Goal: Obtain resource: Download file/media

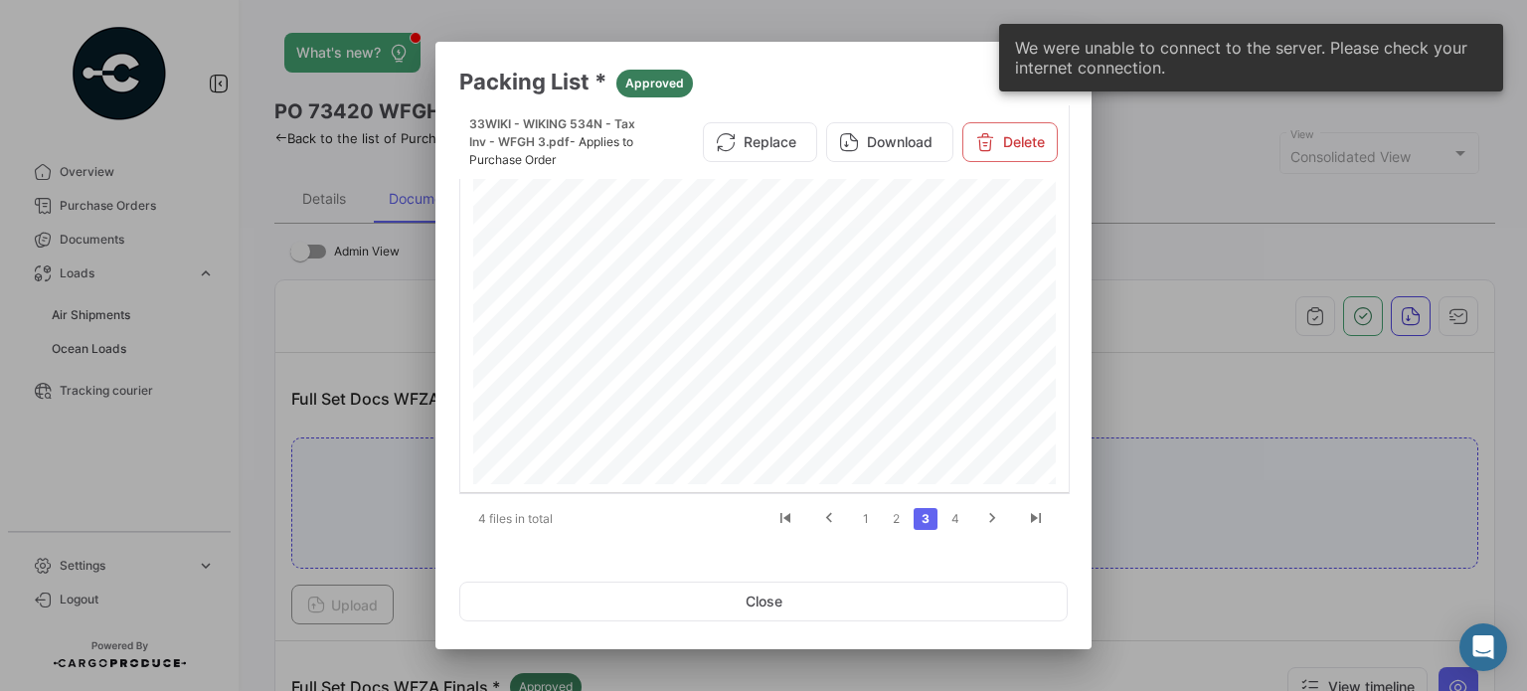
scroll to position [56, 0]
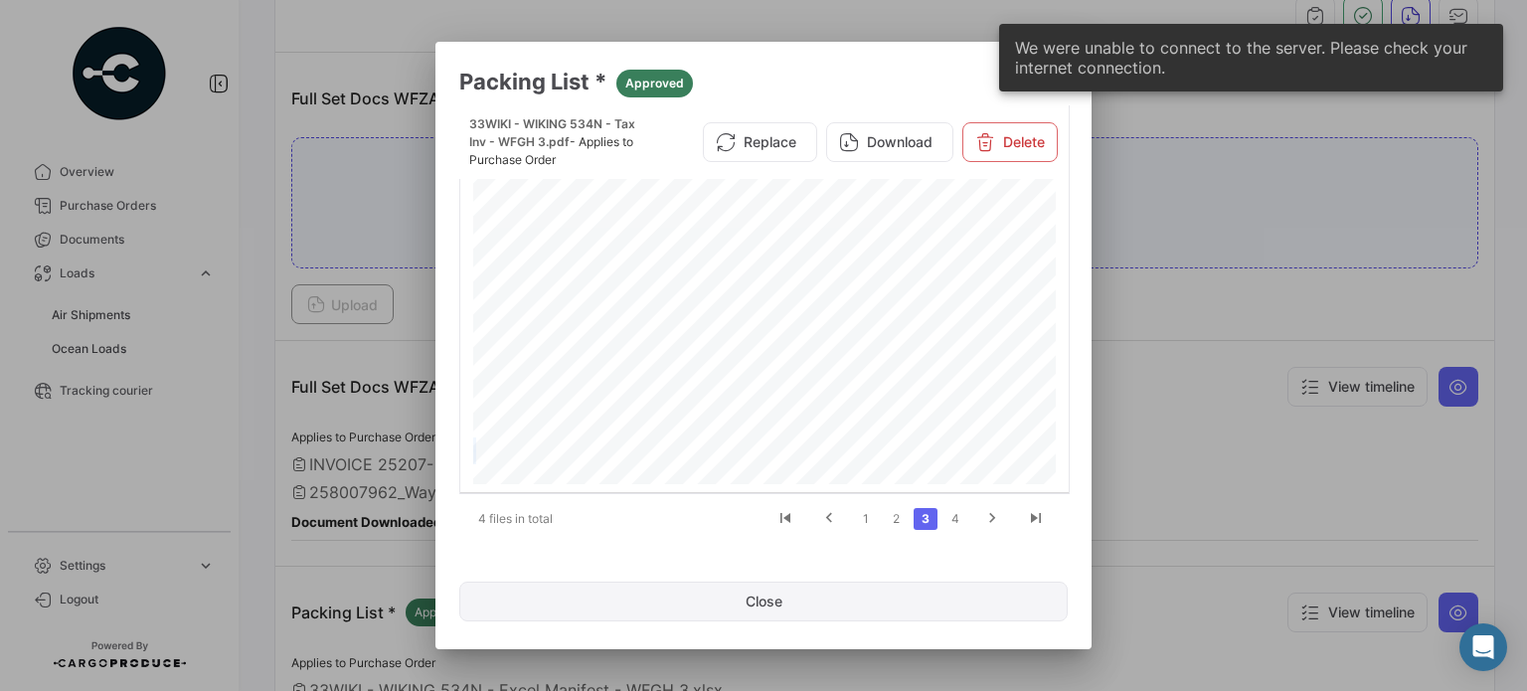
click at [744, 606] on button "Close" at bounding box center [763, 602] width 609 height 40
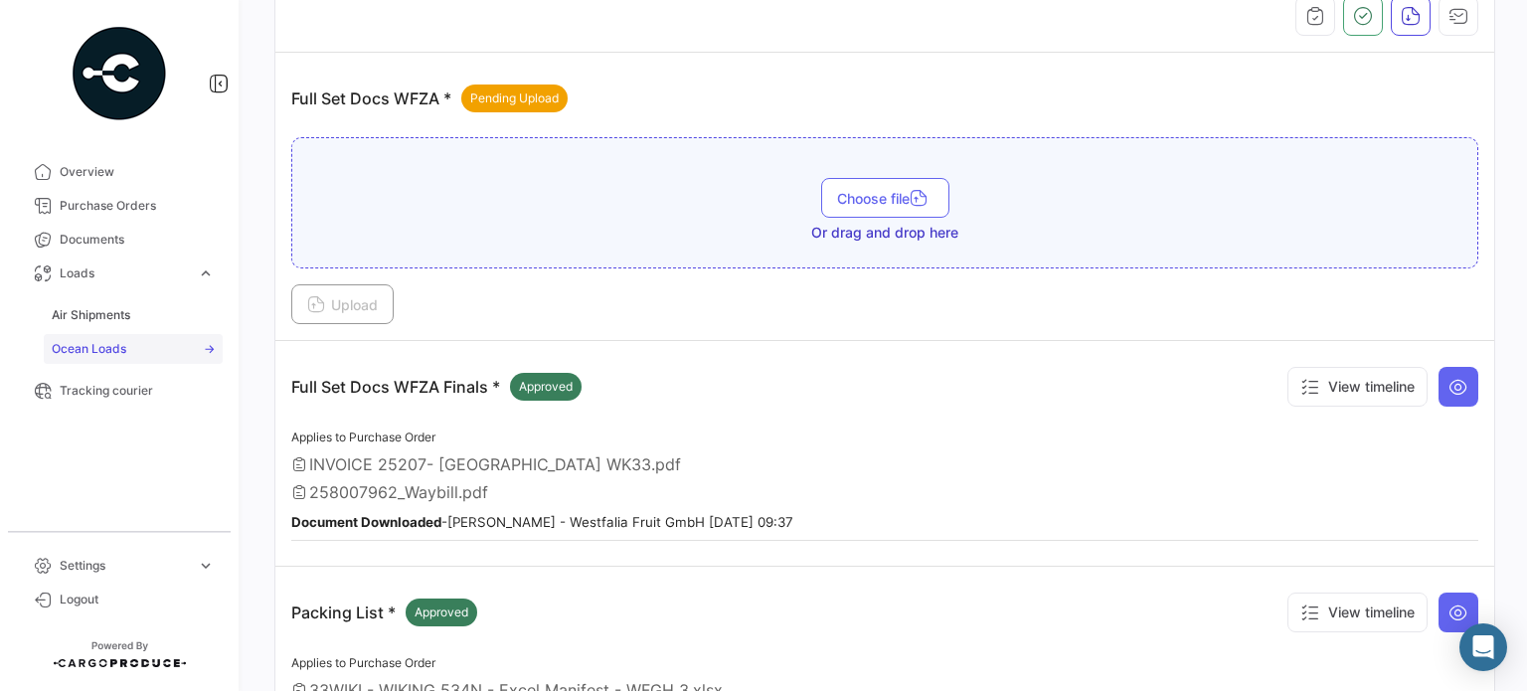
click at [115, 355] on span "Ocean Loads" at bounding box center [89, 349] width 75 height 18
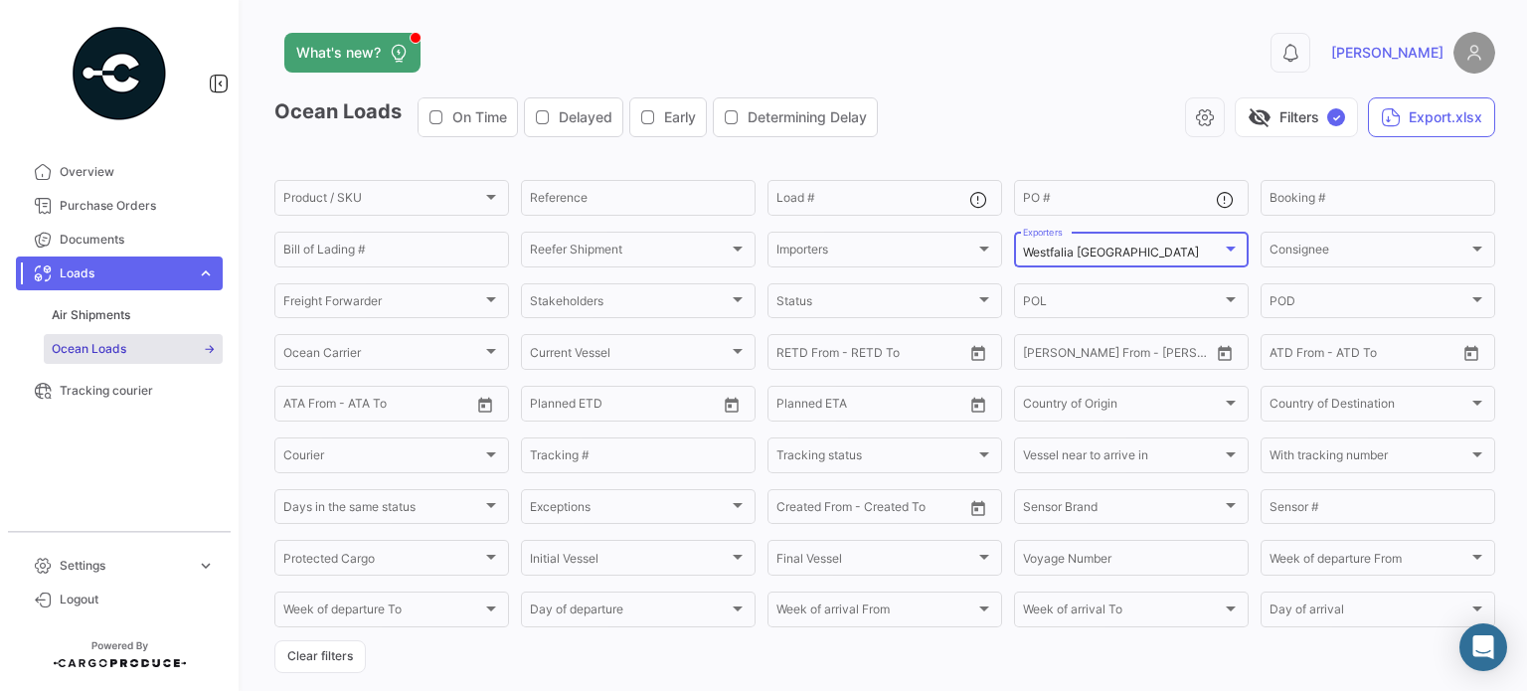
click at [1090, 254] on mat-select-trigger "Westfalia [GEOGRAPHIC_DATA]" at bounding box center [1111, 252] width 176 height 15
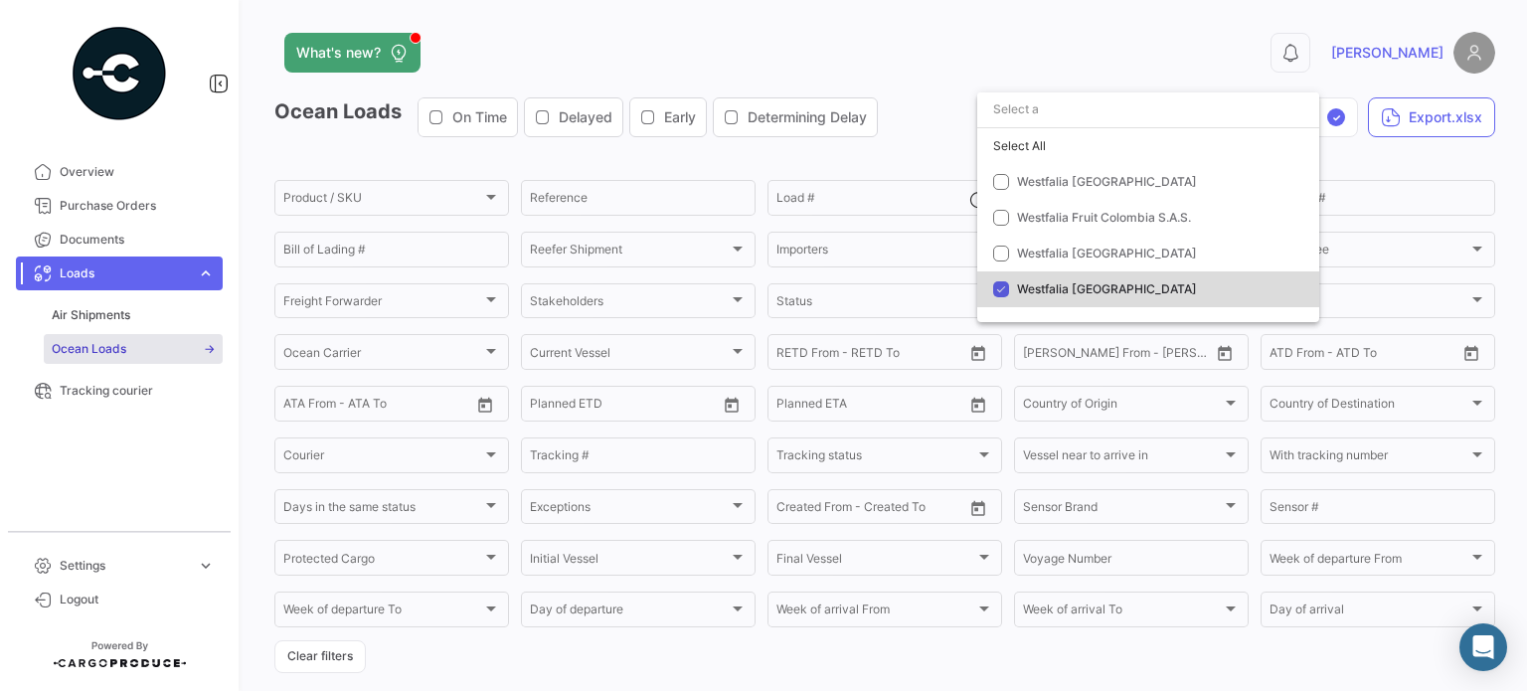
click at [1061, 293] on span "Westfalia [GEOGRAPHIC_DATA]" at bounding box center [1107, 288] width 180 height 15
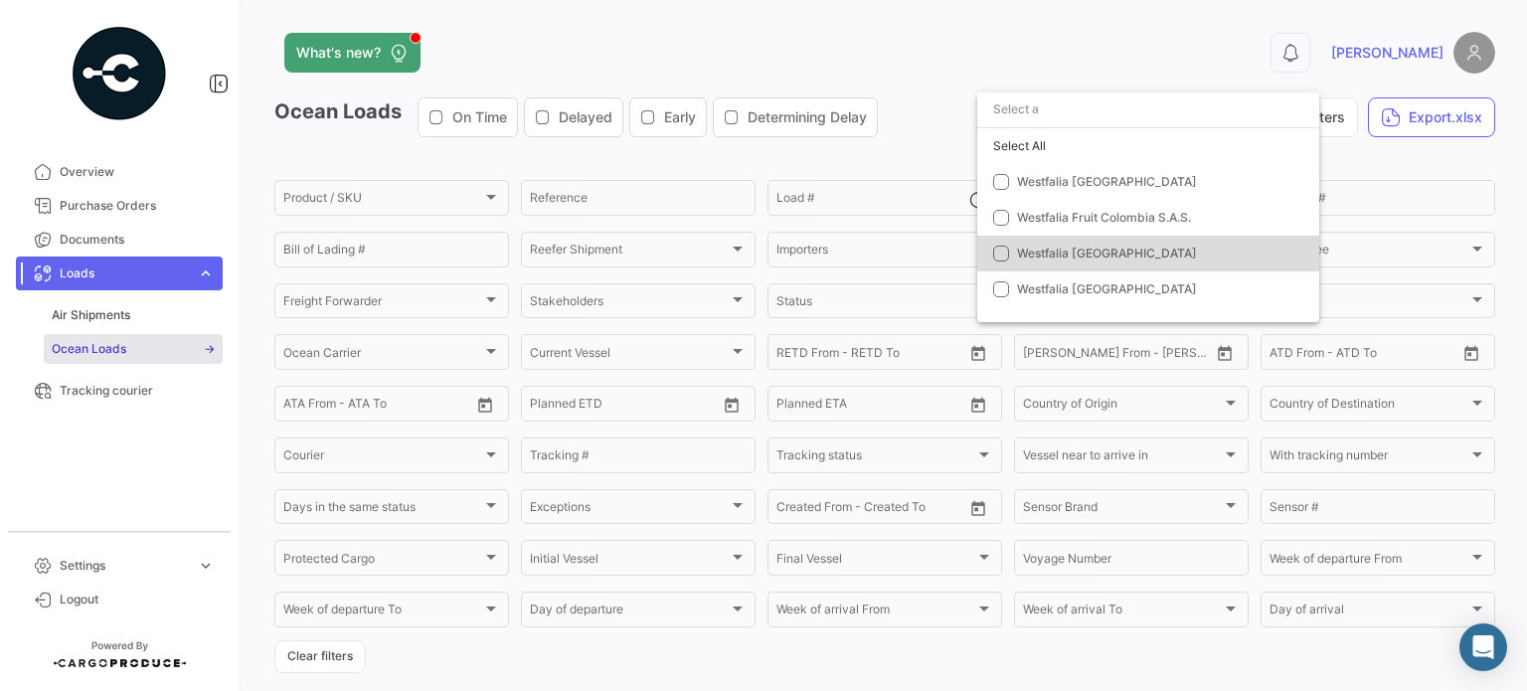
click at [1008, 250] on mat-pseudo-checkbox at bounding box center [1001, 254] width 16 height 16
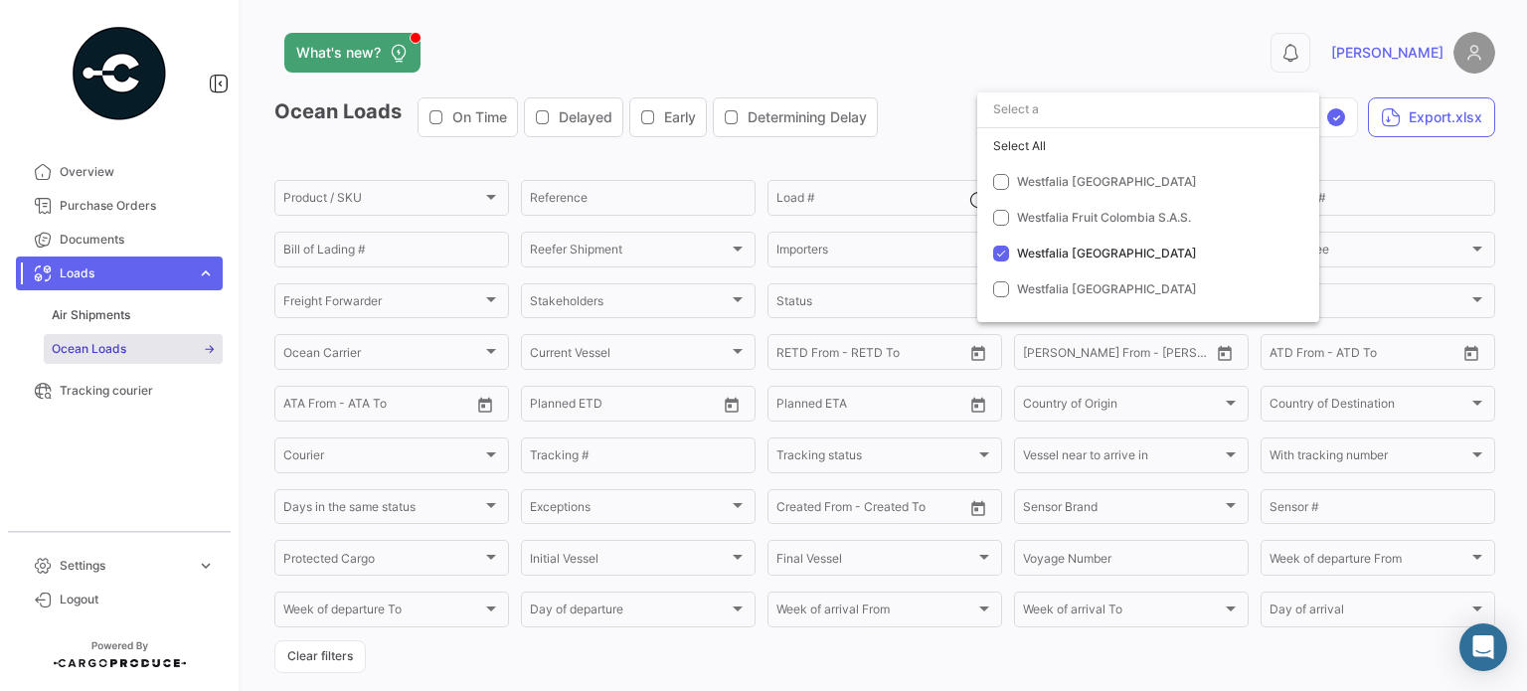
click at [930, 79] on div at bounding box center [763, 345] width 1527 height 691
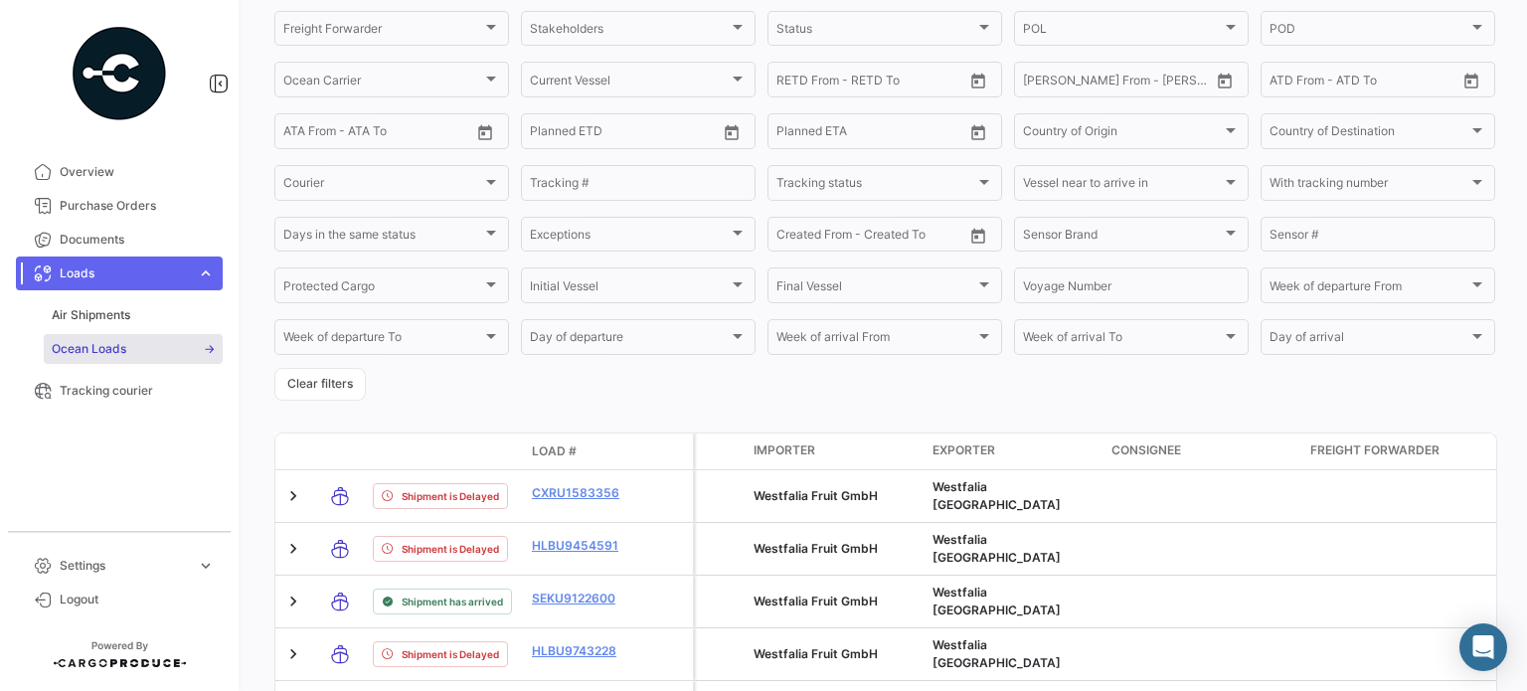
scroll to position [260, 0]
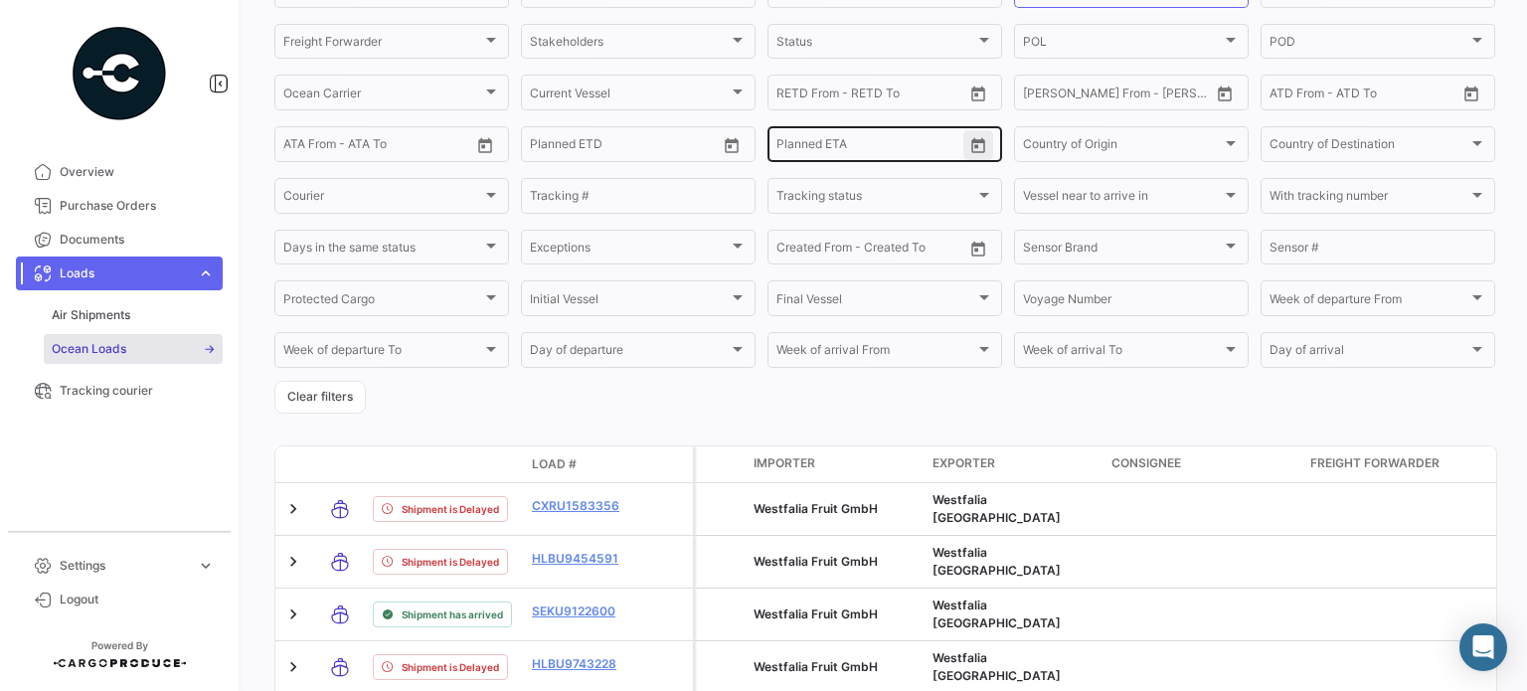
click at [970, 152] on icon "Open calendar" at bounding box center [979, 146] width 18 height 18
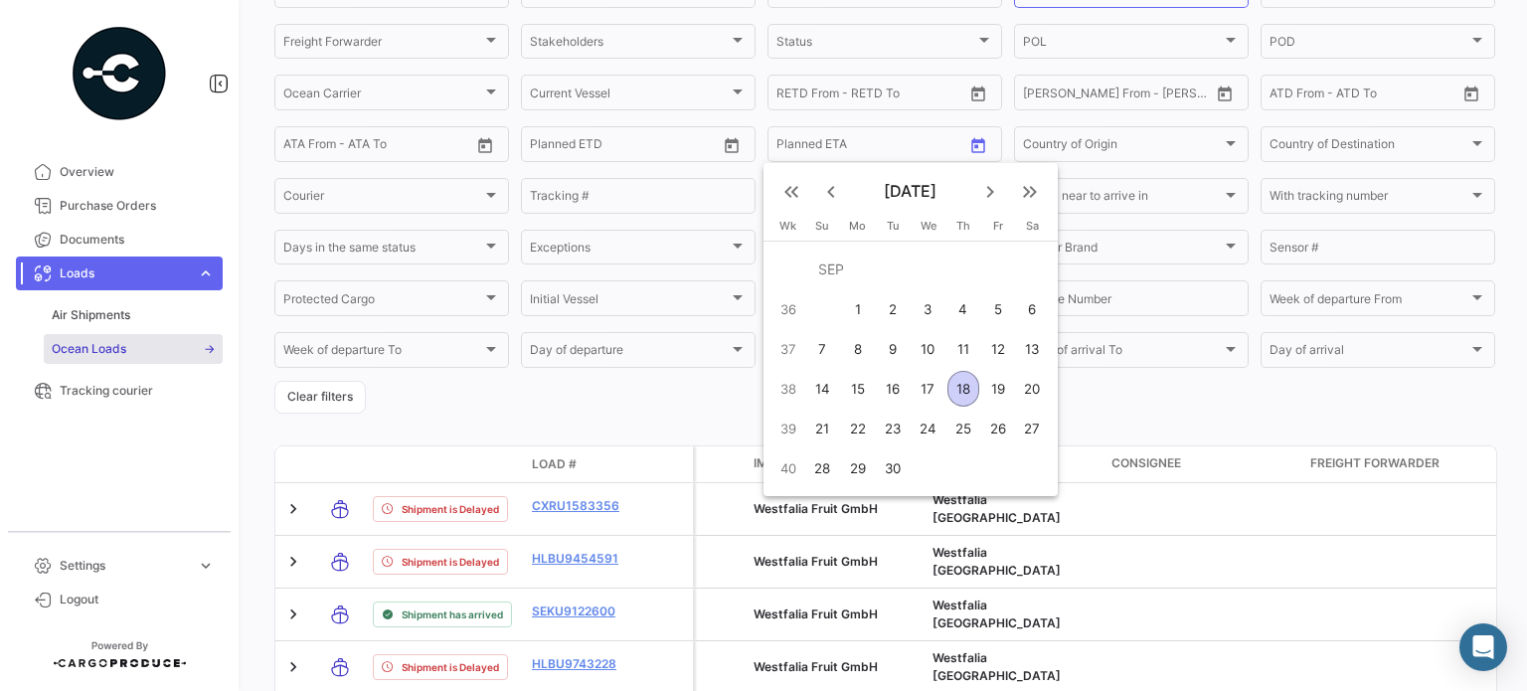
click at [969, 391] on div "18" at bounding box center [964, 389] width 32 height 36
type input "[DATE]"
click at [979, 188] on mat-icon "keyboard_arrow_right" at bounding box center [991, 192] width 24 height 24
click at [832, 192] on mat-icon "keyboard_arrow_left" at bounding box center [831, 192] width 24 height 24
click at [1039, 423] on div "27" at bounding box center [1033, 429] width 32 height 36
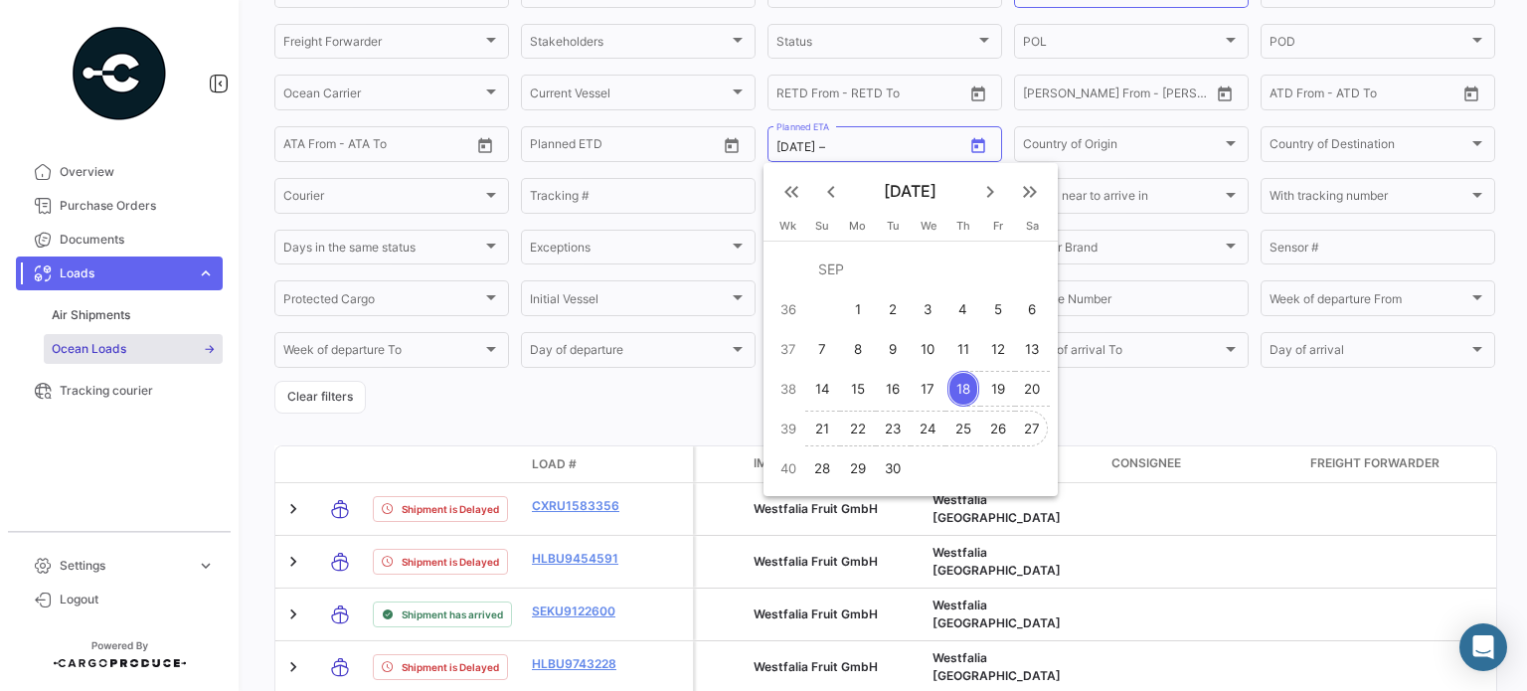
type input "[DATE]"
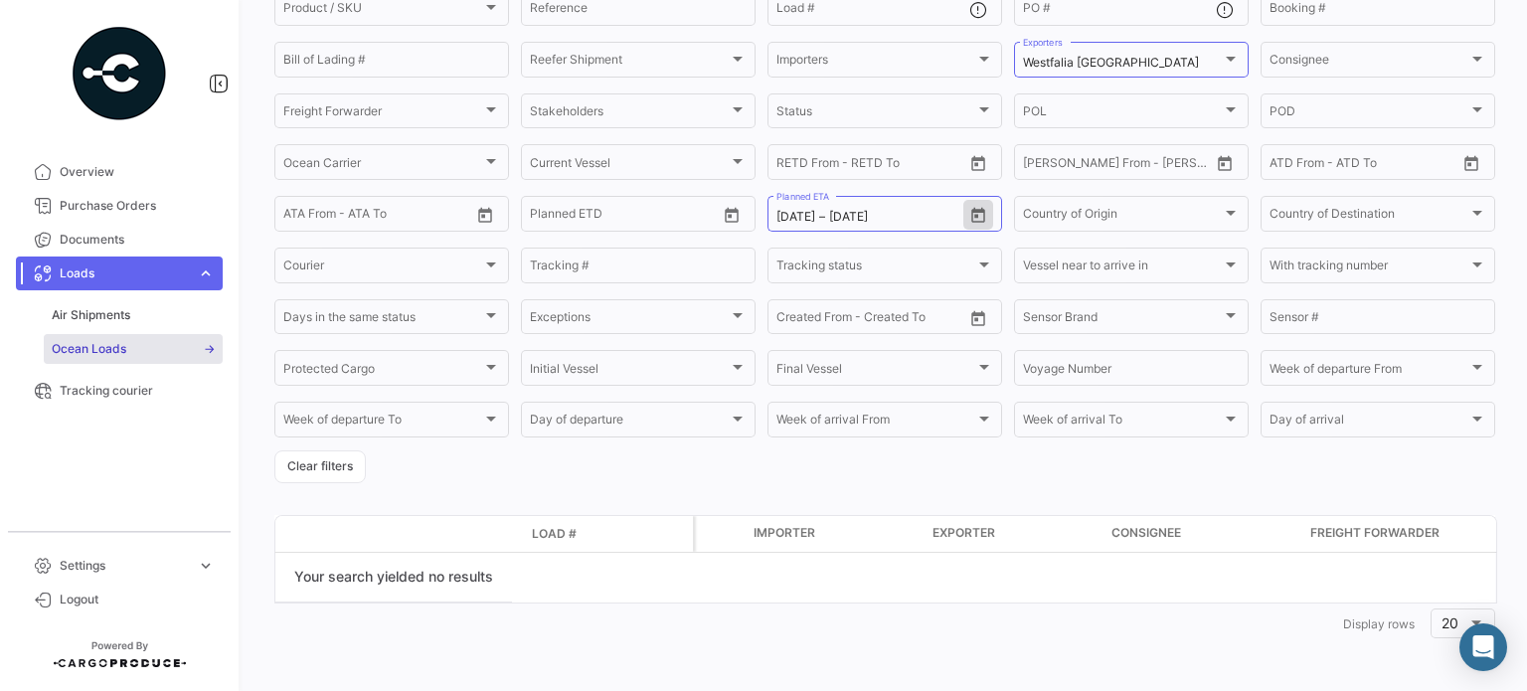
scroll to position [0, 0]
click at [331, 459] on button "Clear filters" at bounding box center [319, 466] width 91 height 33
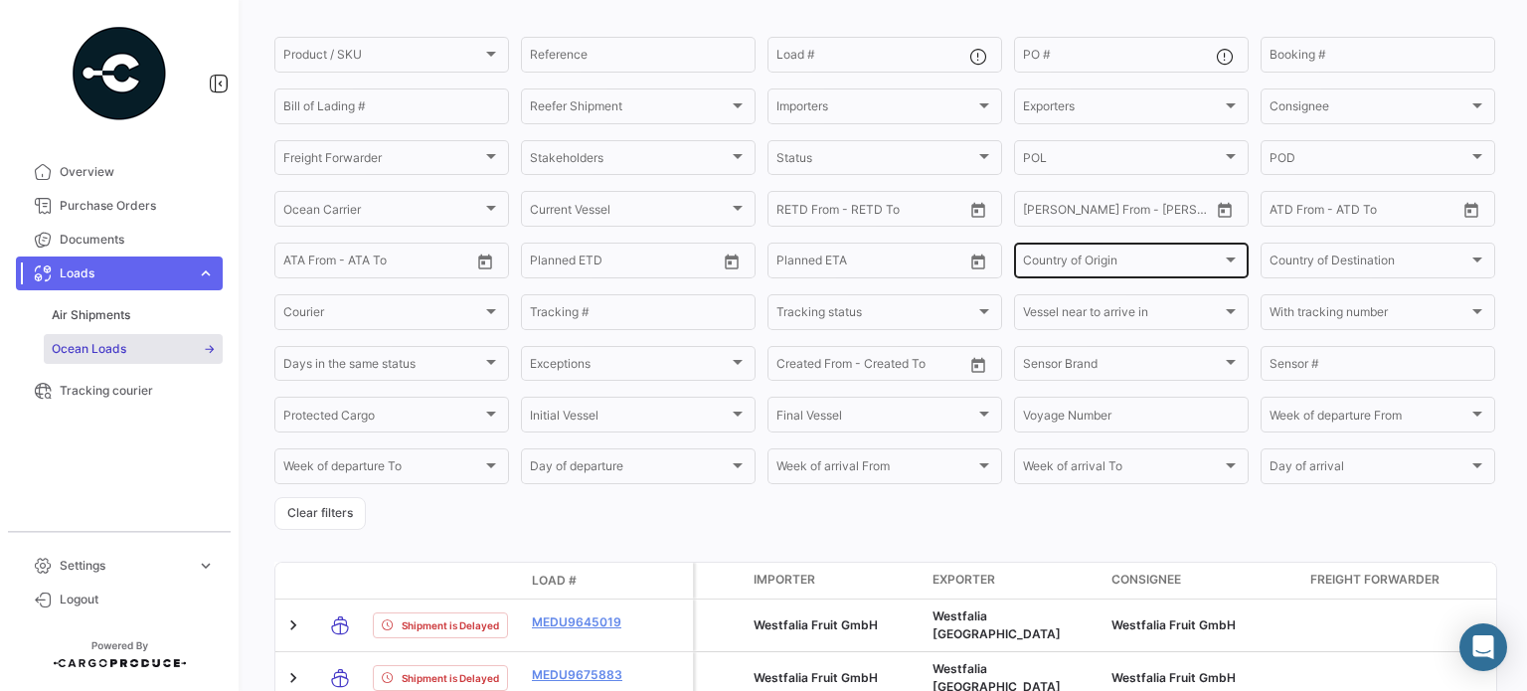
scroll to position [193, 0]
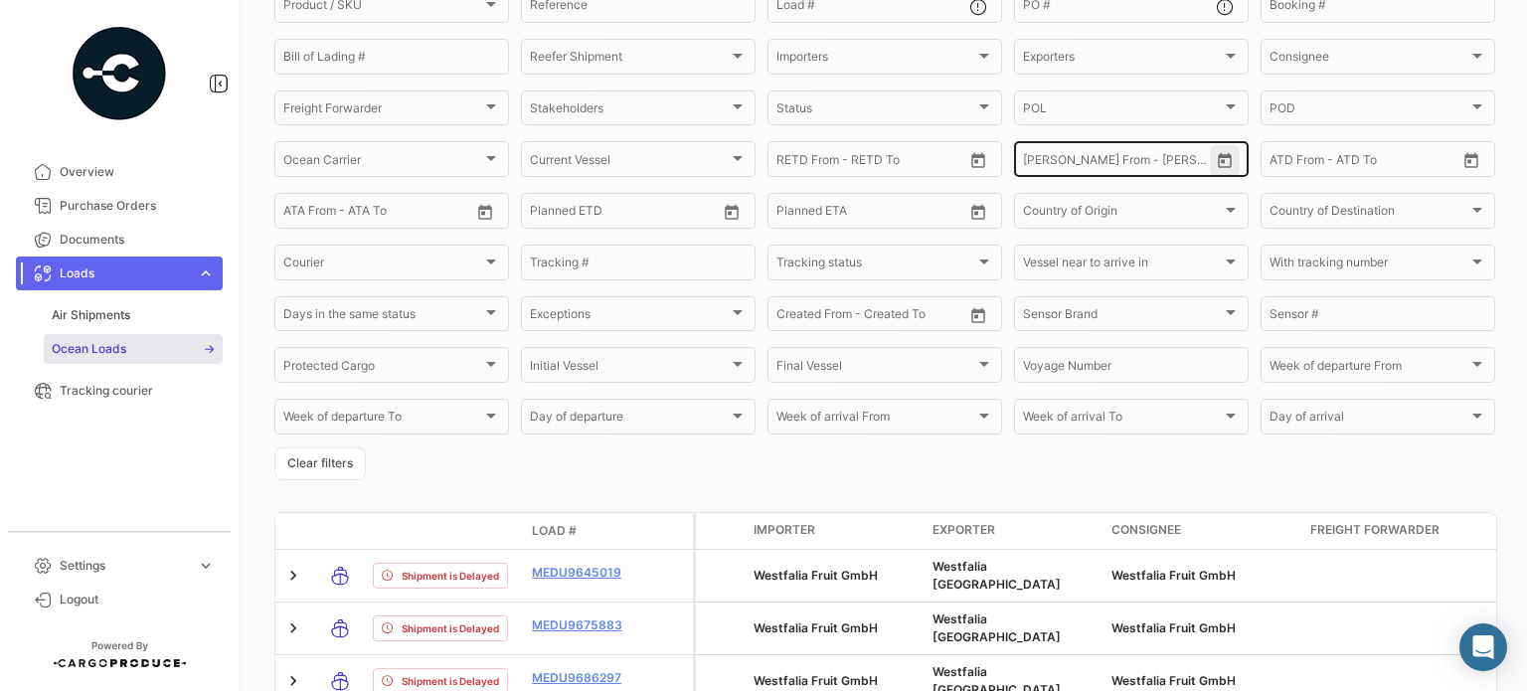
click at [1222, 173] on button "Open calendar" at bounding box center [1225, 160] width 30 height 30
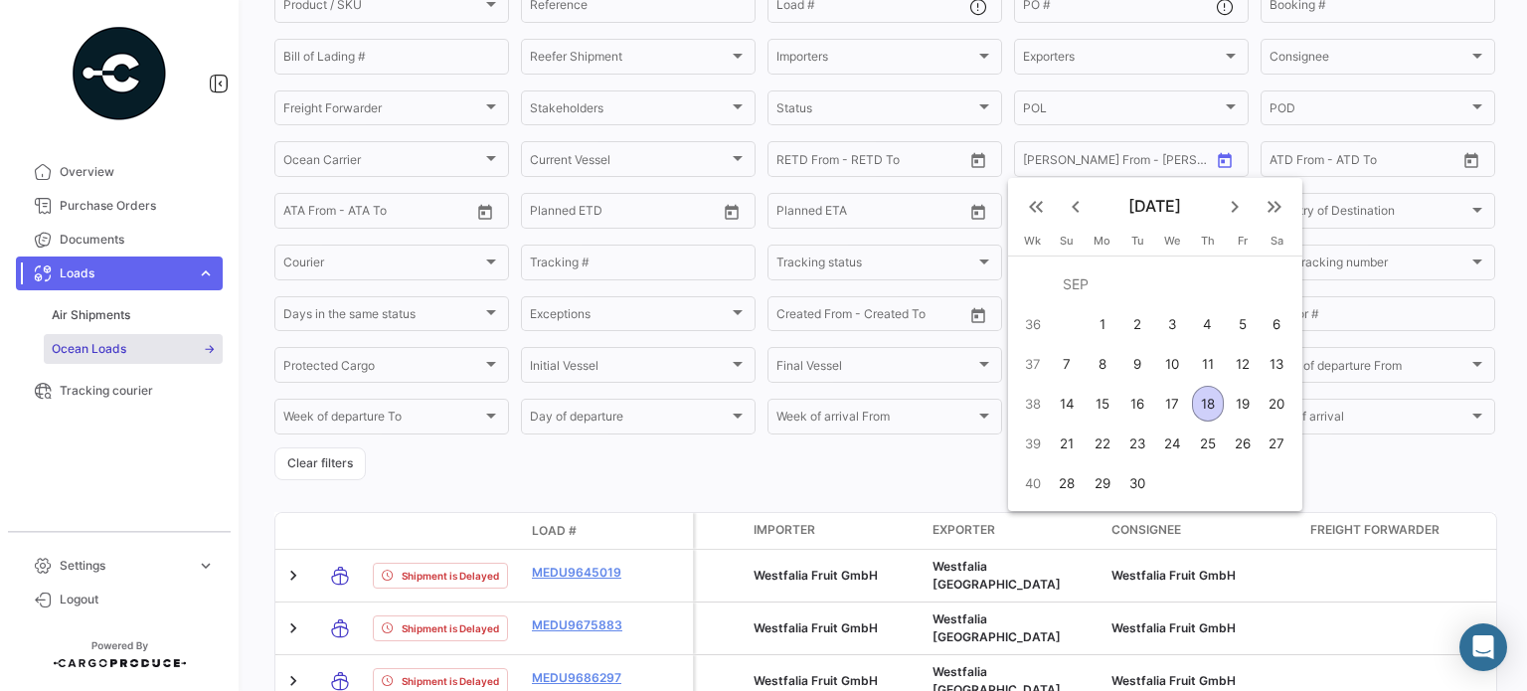
click at [1208, 397] on div "18" at bounding box center [1208, 404] width 32 height 36
type input "[DATE]"
click at [1277, 440] on div "27" at bounding box center [1278, 444] width 32 height 36
type input "[DATE]"
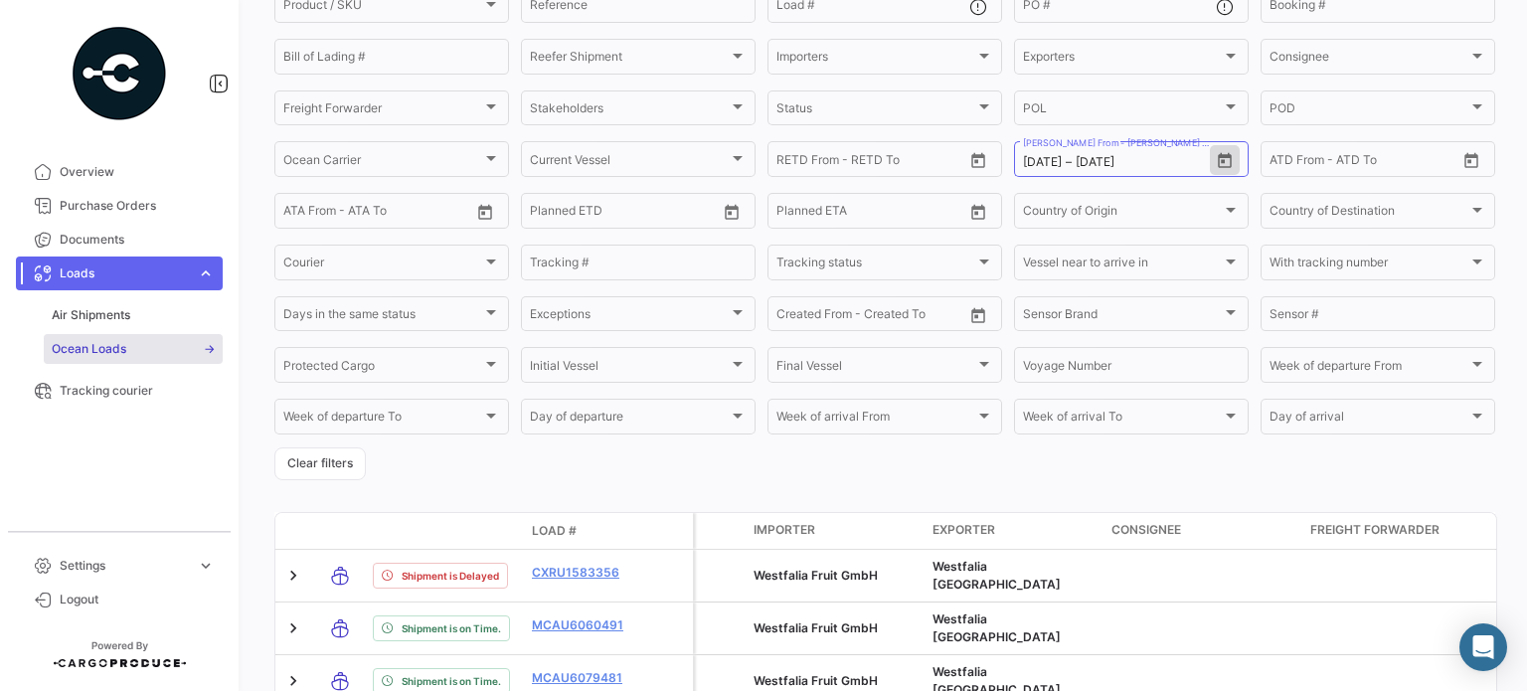
click at [1238, 476] on form "Product / SKU Product / SKU Reference Load # PO # Booking # Bill of Lading # Re…" at bounding box center [884, 232] width 1221 height 496
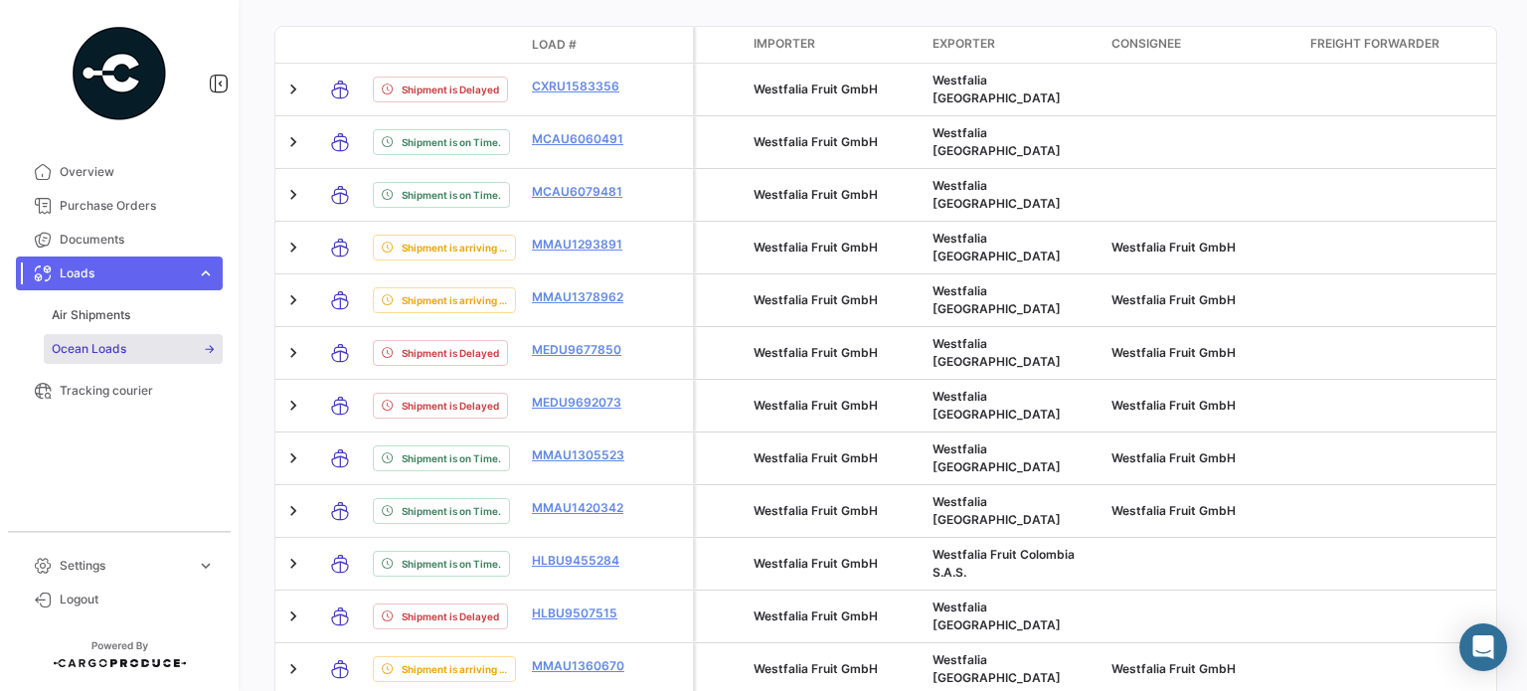
scroll to position [0, 0]
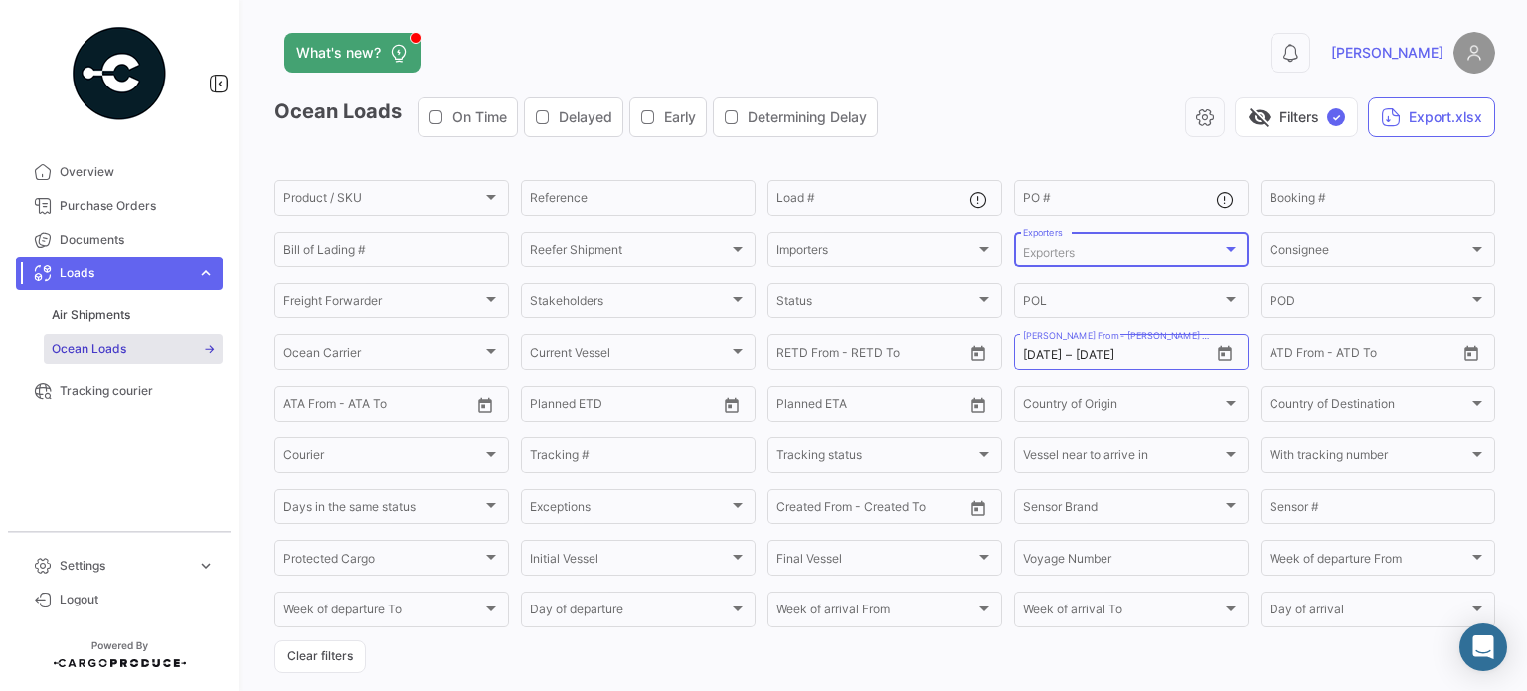
click at [1147, 256] on div "Exporters" at bounding box center [1122, 253] width 199 height 14
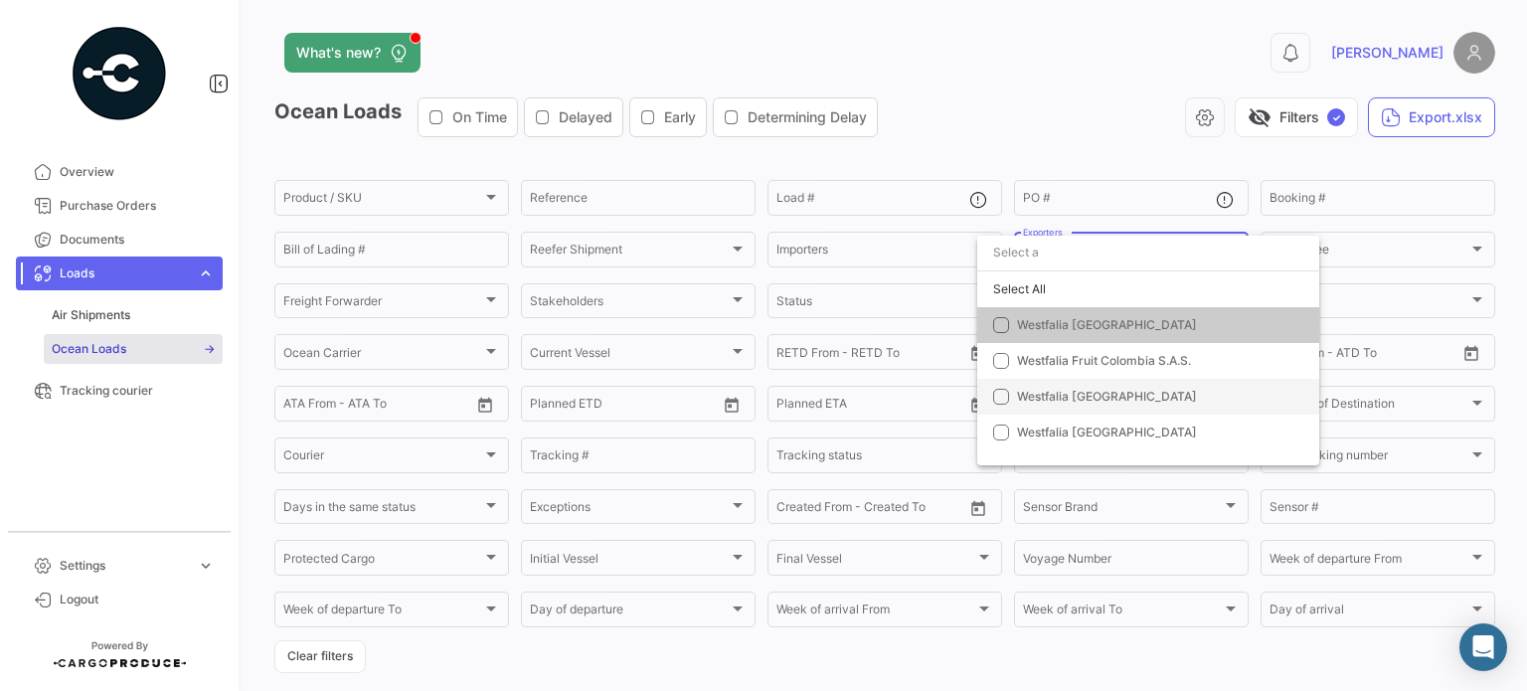
click at [1106, 399] on span "Westfalia [GEOGRAPHIC_DATA]" at bounding box center [1156, 397] width 278 height 18
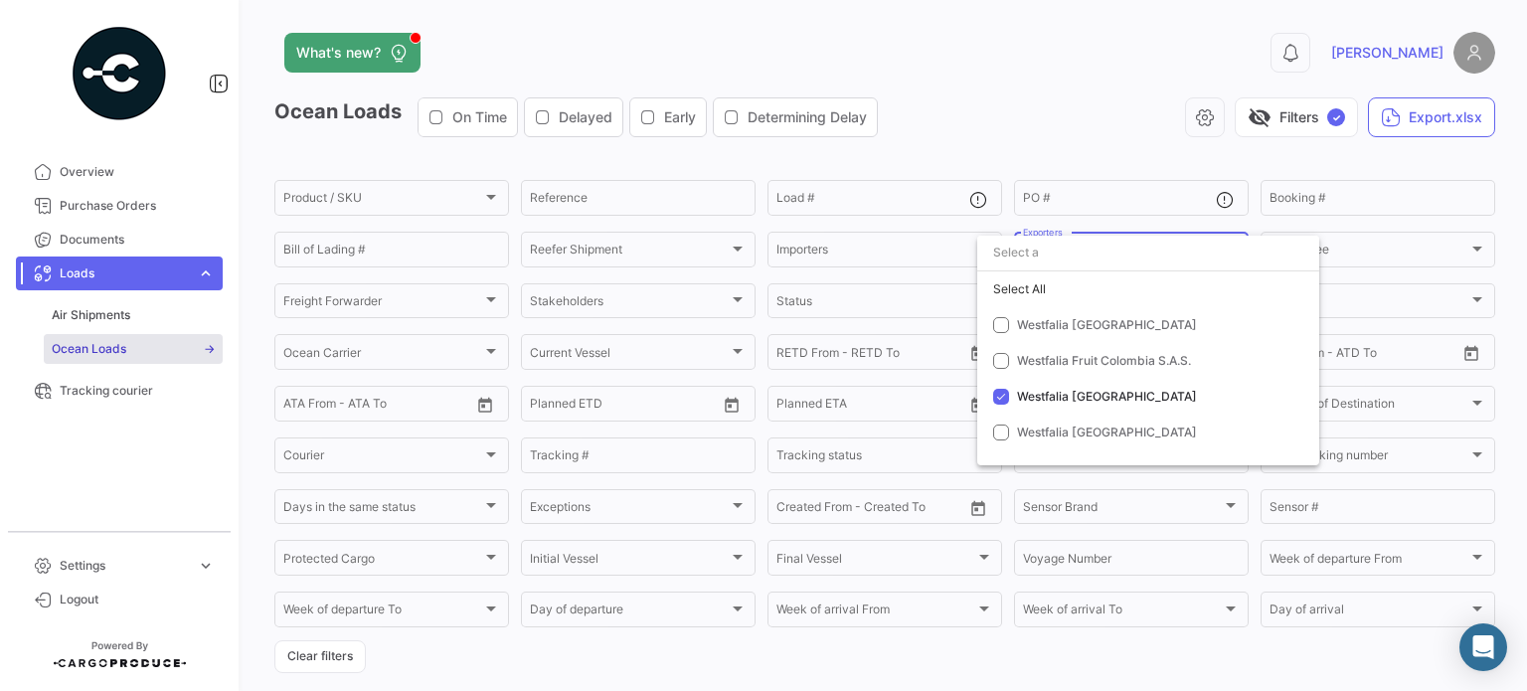
click at [1115, 136] on div at bounding box center [763, 345] width 1527 height 691
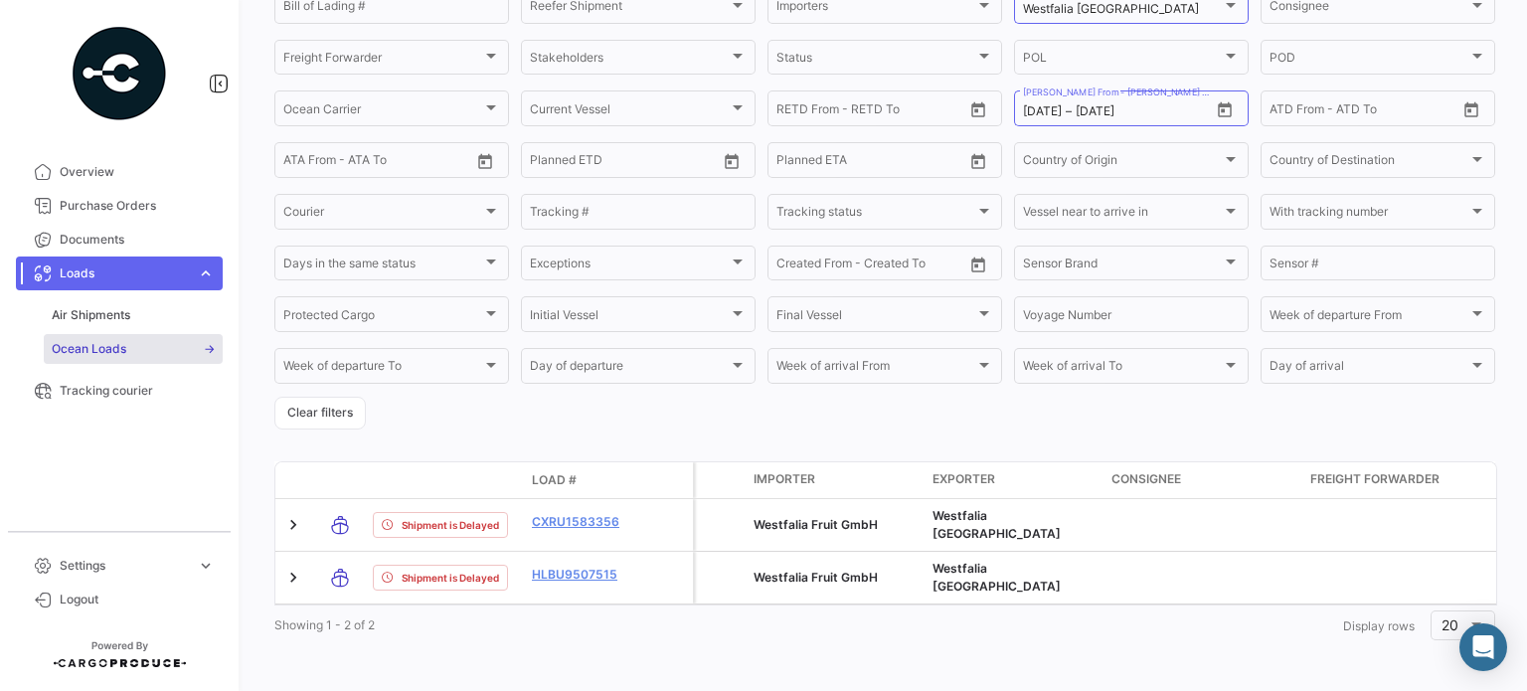
scroll to position [255, 0]
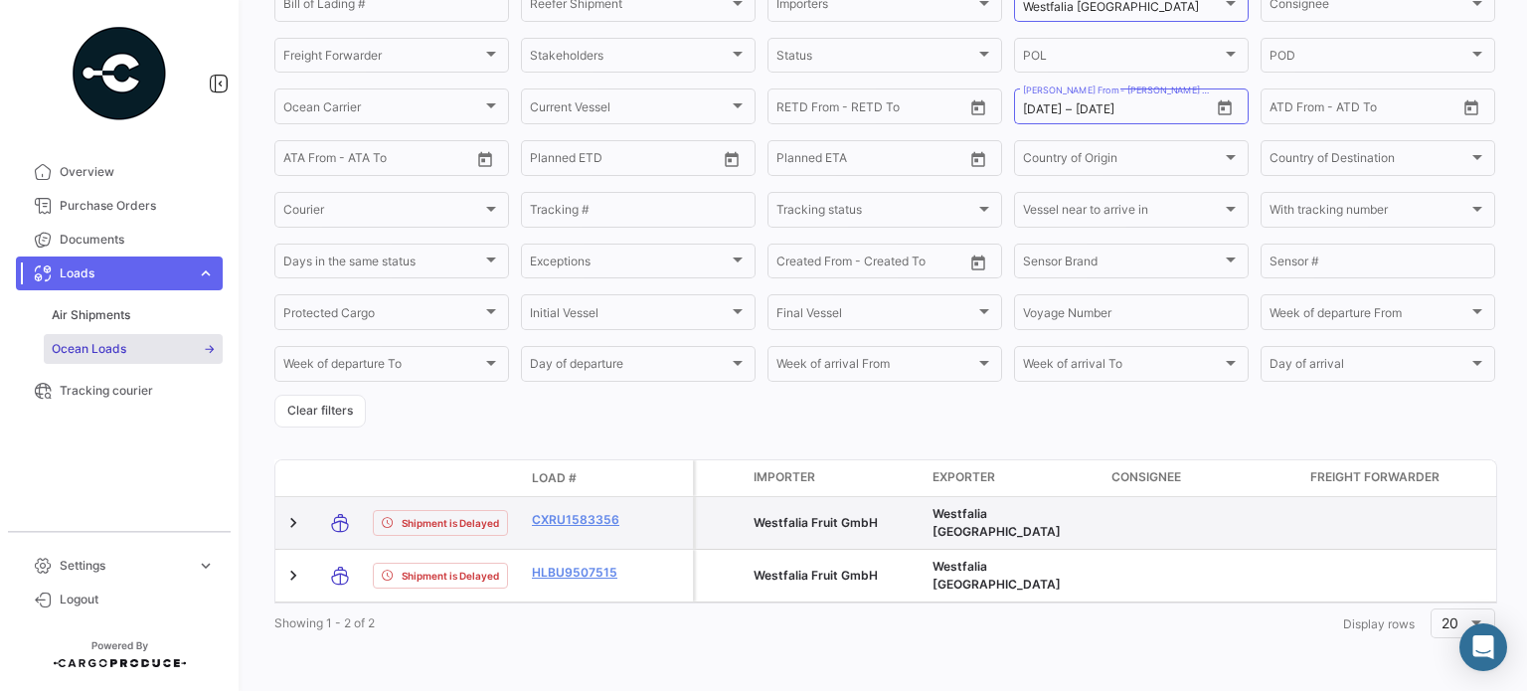
click at [605, 503] on datatable-body-cell "CXRU1583356" at bounding box center [583, 523] width 119 height 52
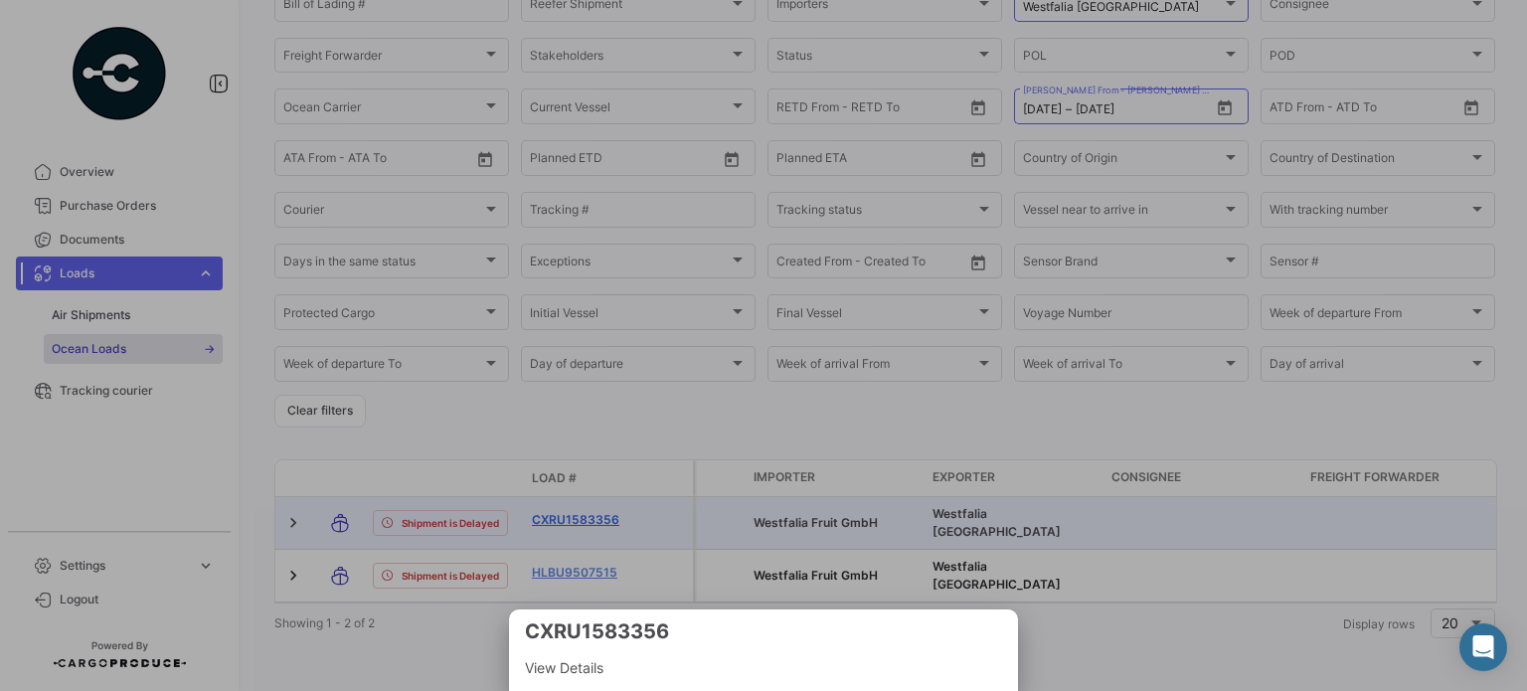
click at [605, 520] on div at bounding box center [763, 345] width 1527 height 691
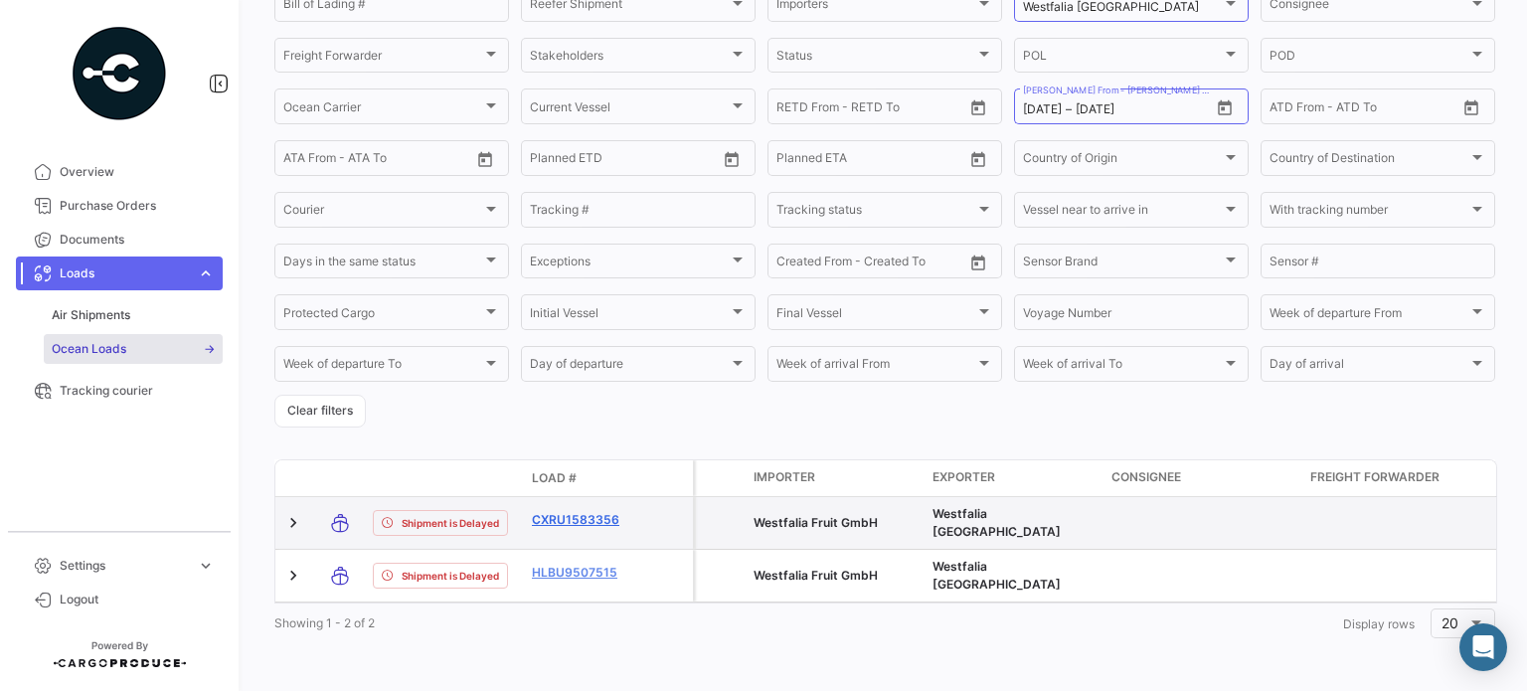
click at [593, 515] on link "CXRU1583356" at bounding box center [583, 520] width 103 height 18
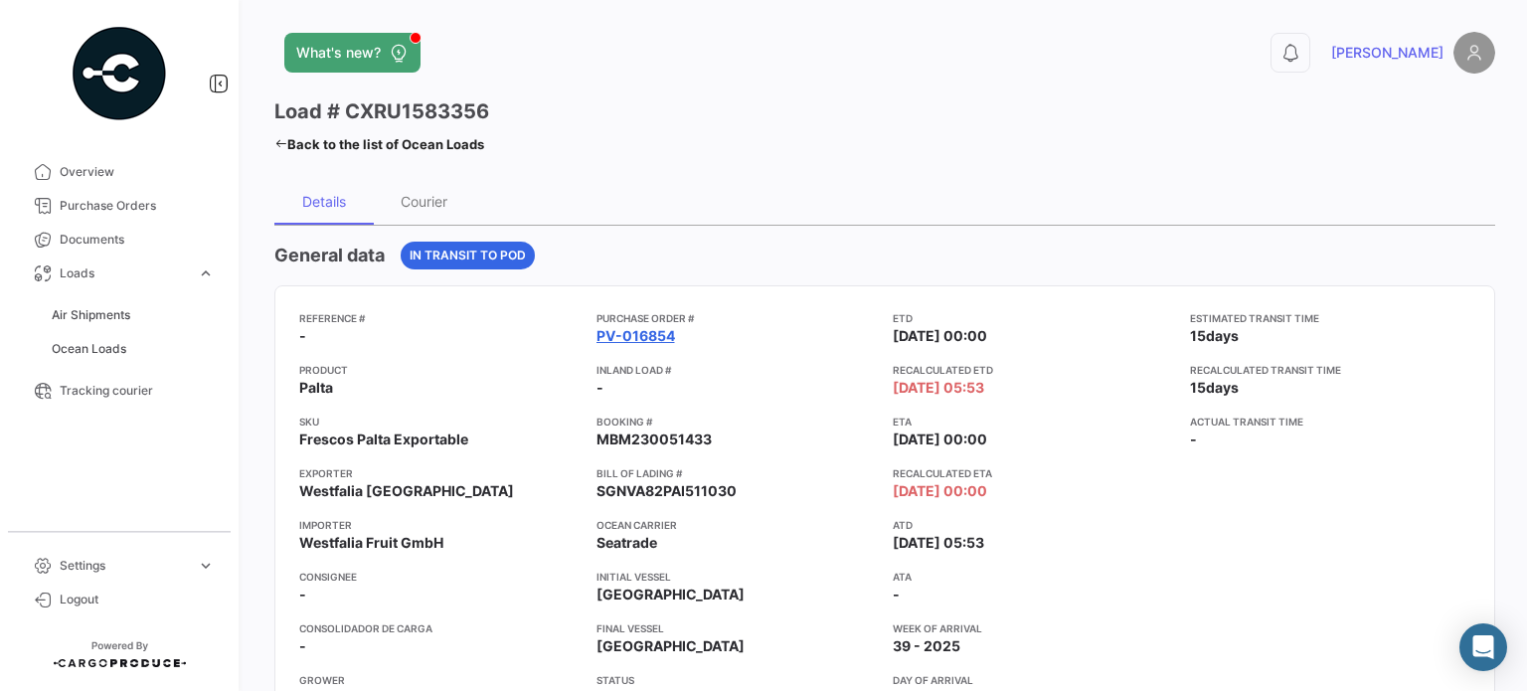
click at [625, 337] on link "PV-016854" at bounding box center [636, 336] width 79 height 20
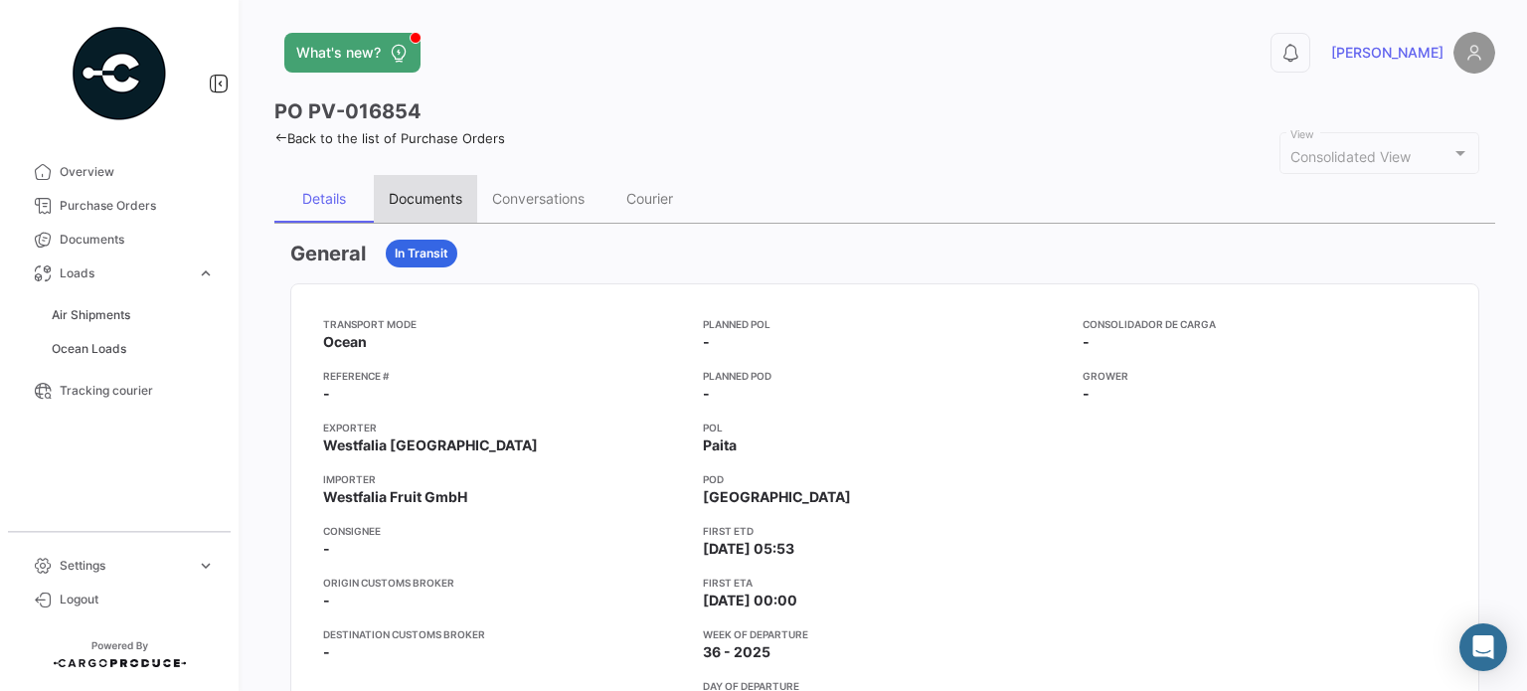
click at [400, 179] on div "Documents" at bounding box center [425, 199] width 103 height 48
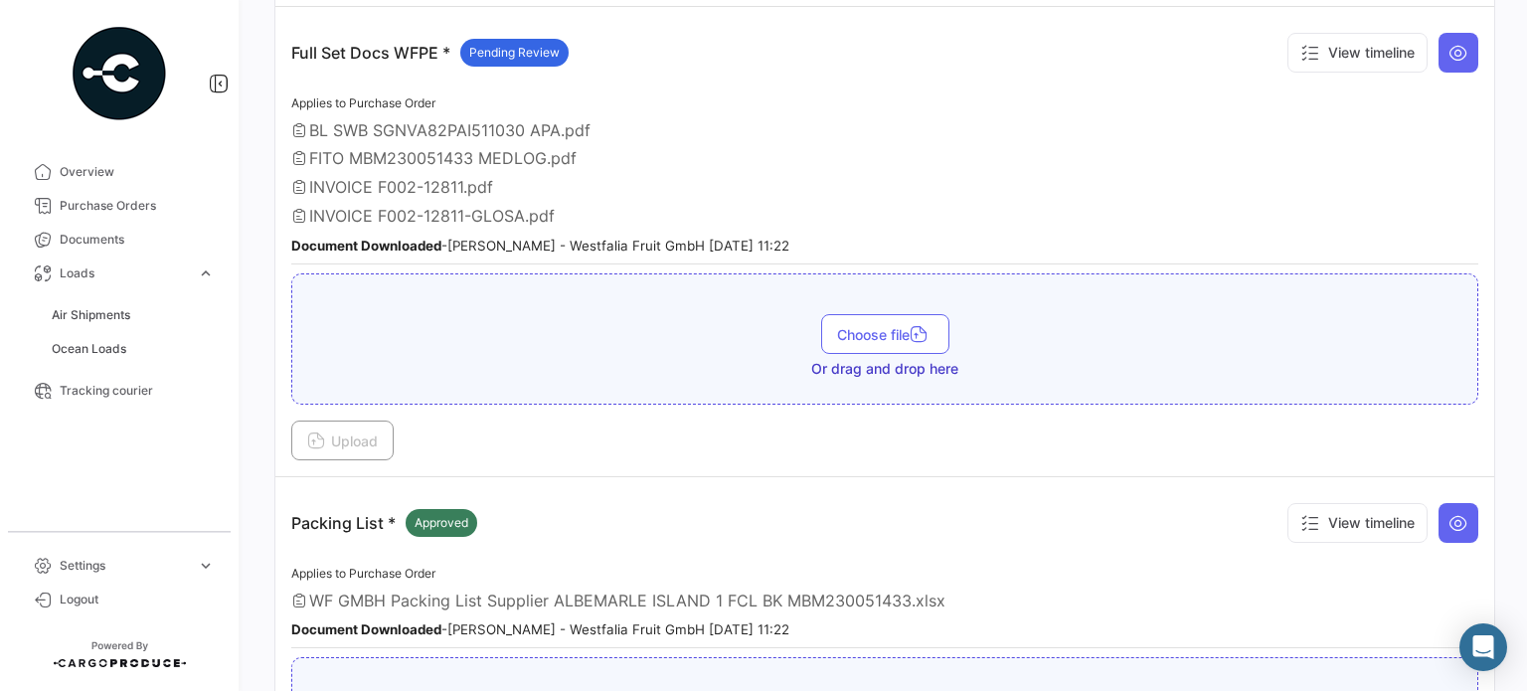
scroll to position [646, 0]
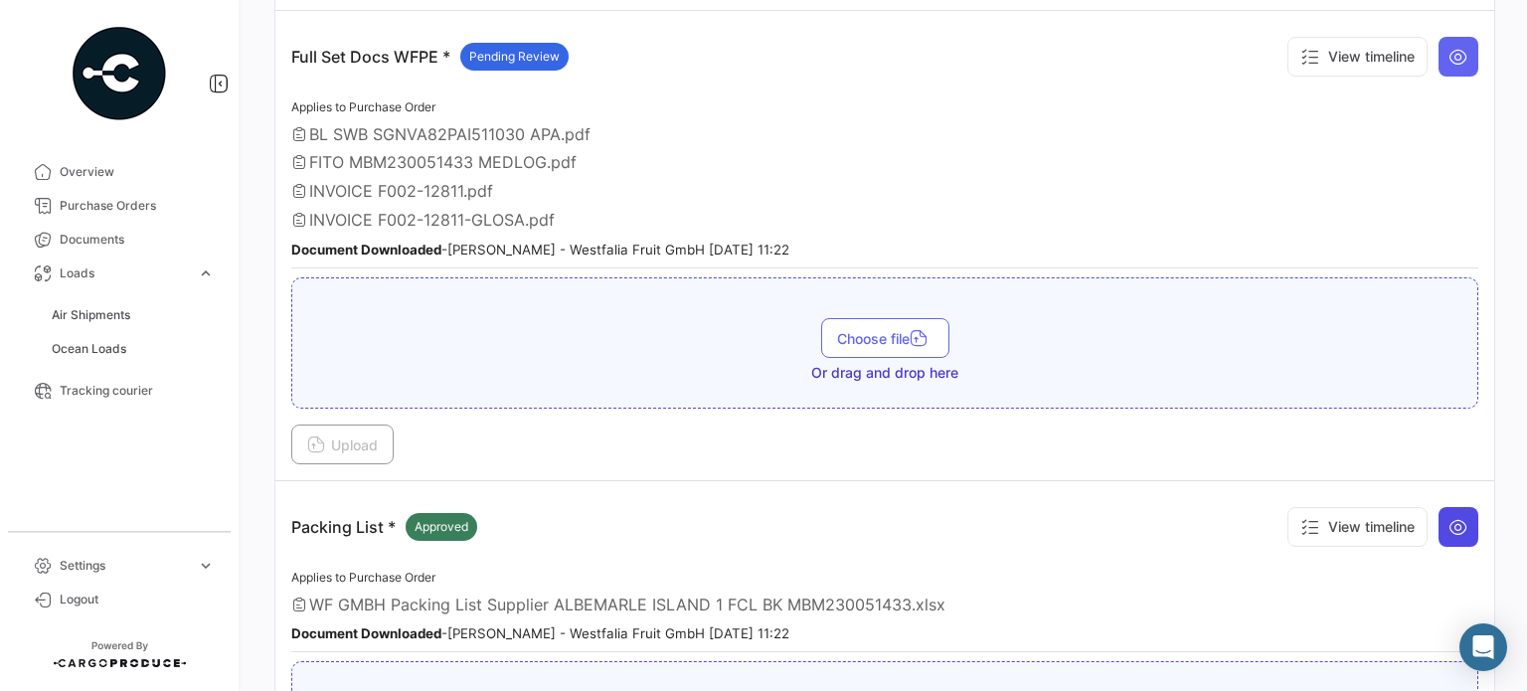
click at [1449, 517] on icon at bounding box center [1459, 527] width 20 height 20
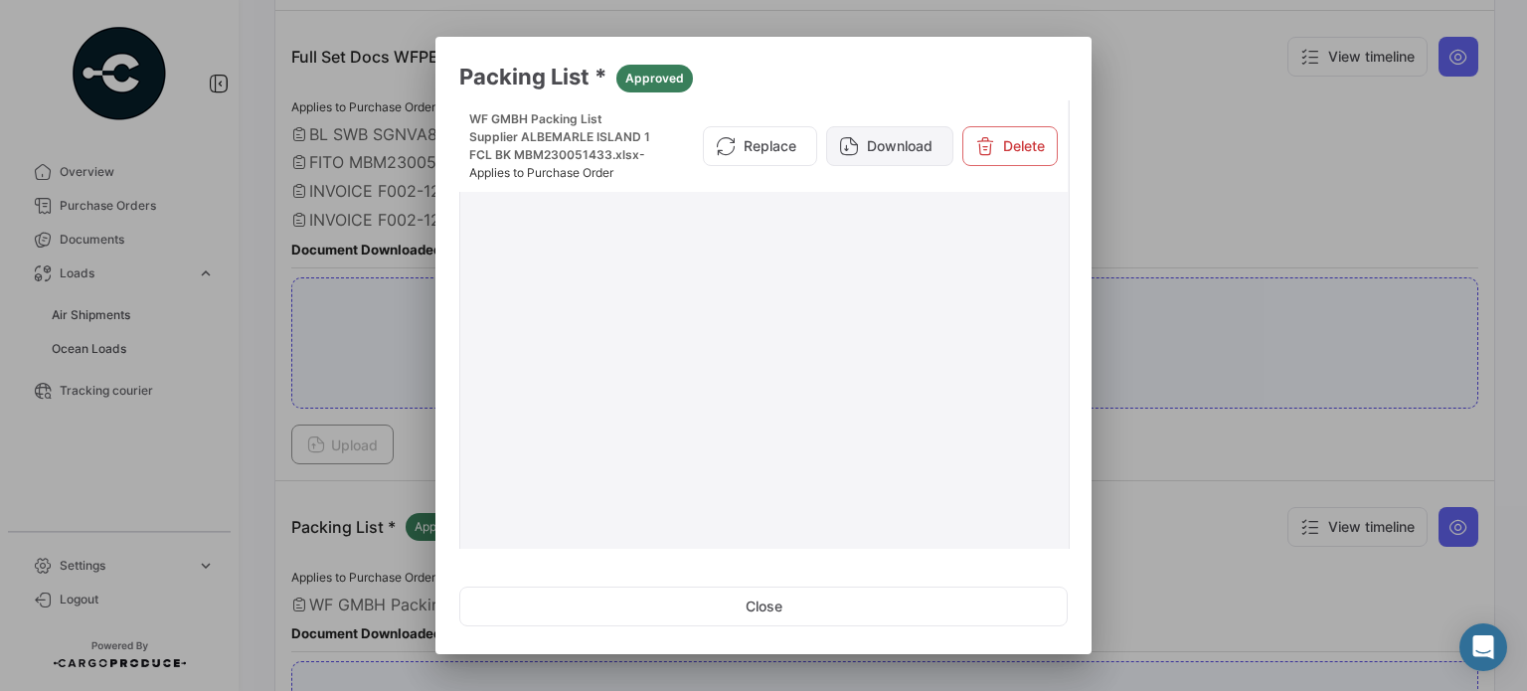
click at [884, 154] on button "Download" at bounding box center [889, 146] width 127 height 40
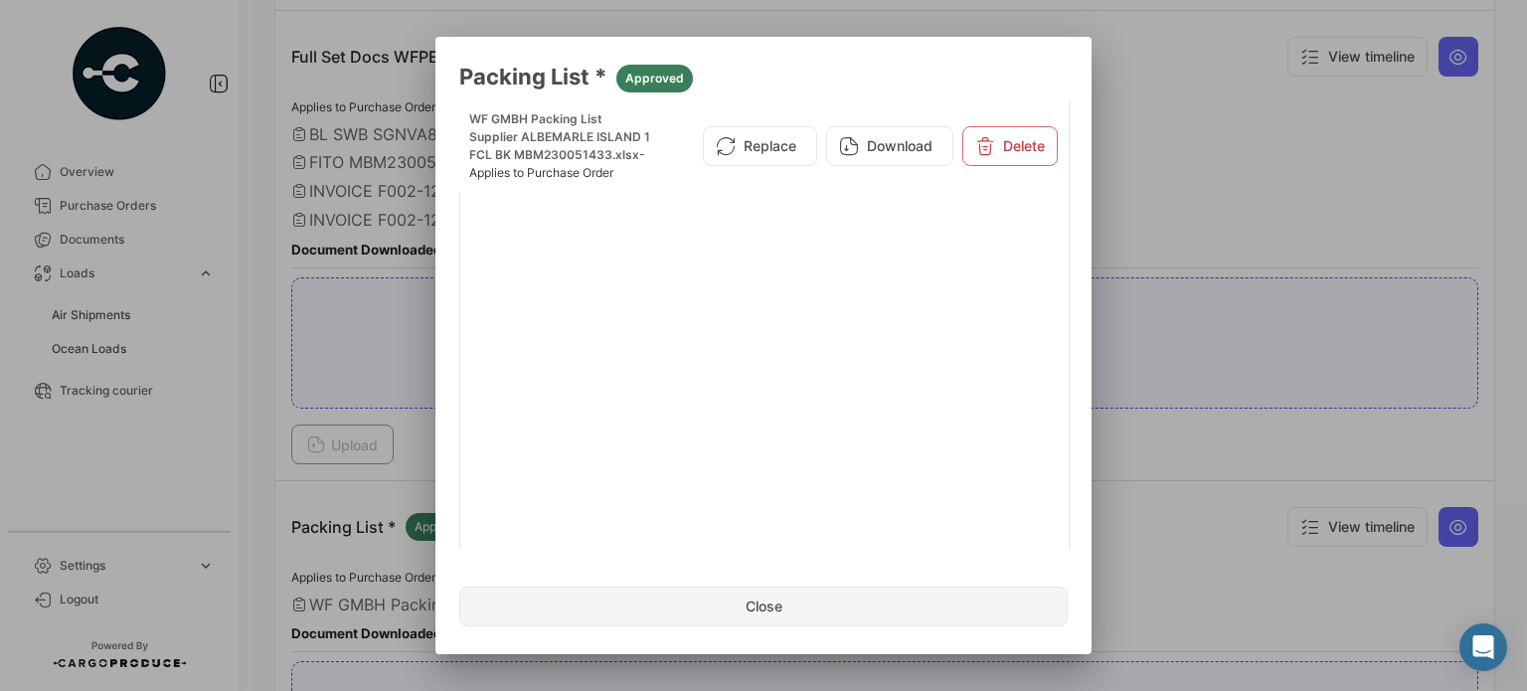
click at [897, 621] on button "Close" at bounding box center [763, 607] width 609 height 40
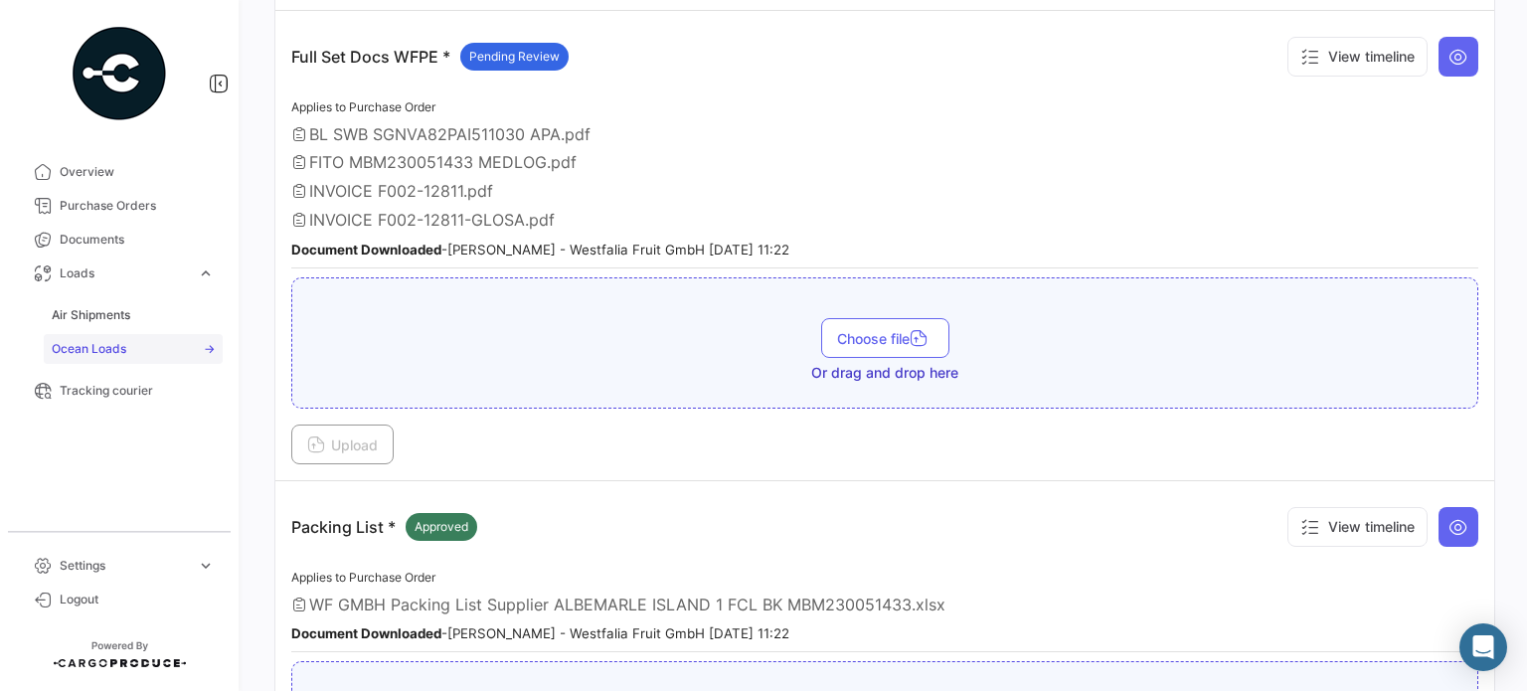
click at [75, 346] on span "Ocean Loads" at bounding box center [89, 349] width 75 height 18
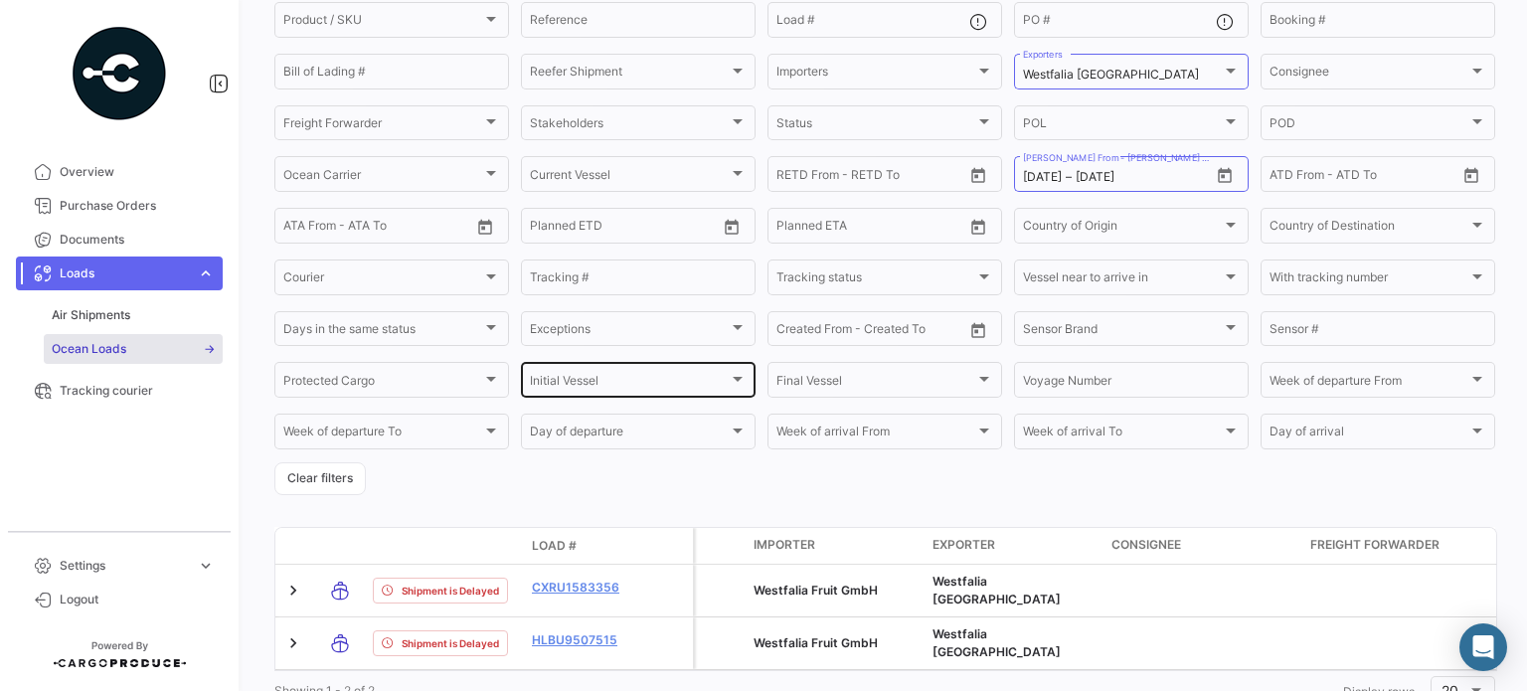
scroll to position [255, 0]
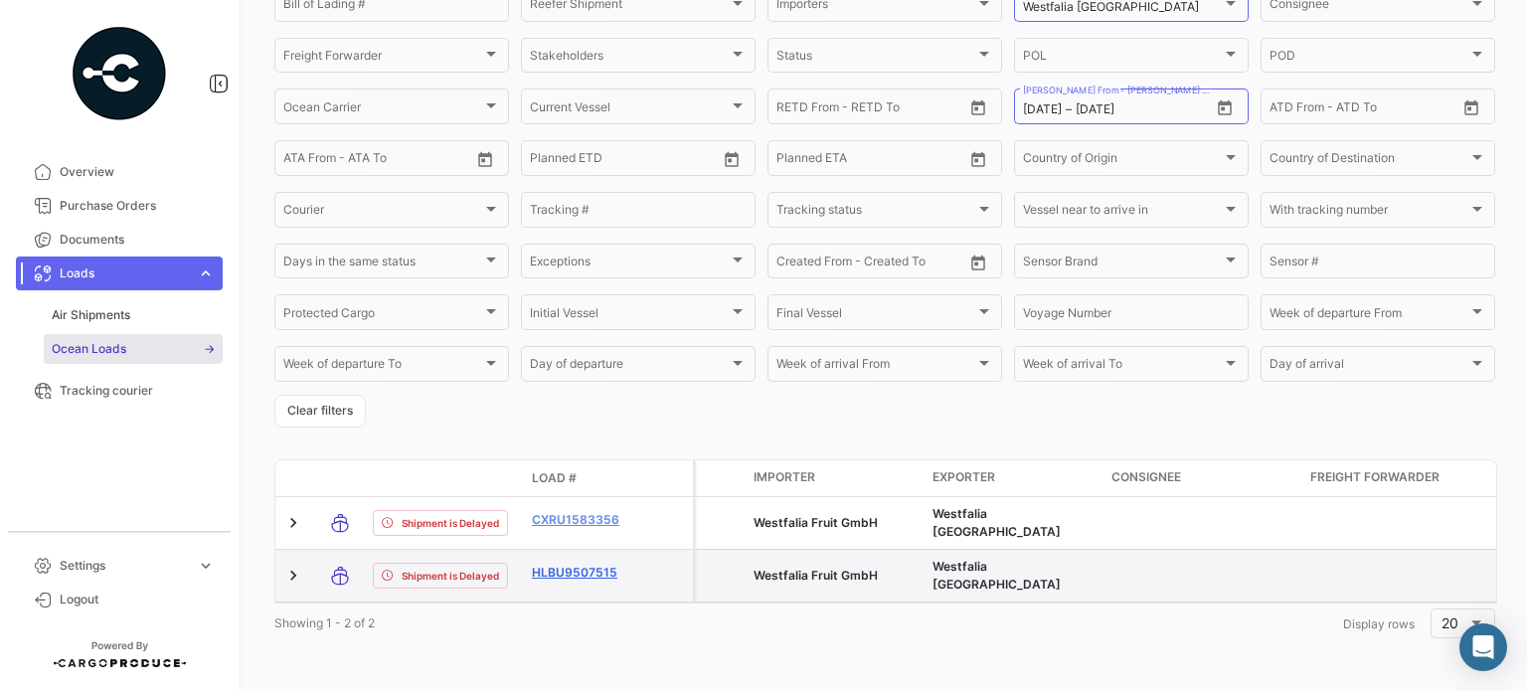
click at [592, 564] on link "HLBU9507515" at bounding box center [583, 573] width 103 height 18
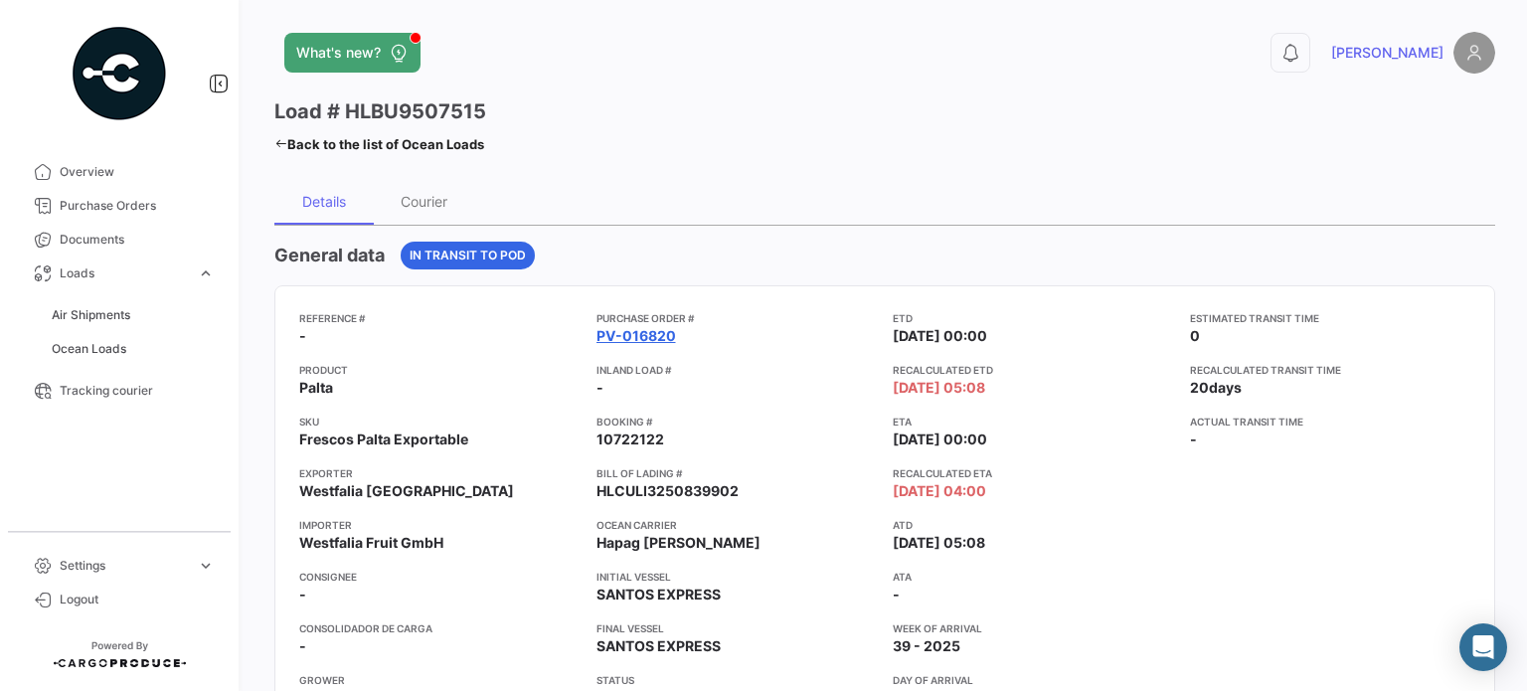
click at [656, 338] on link "PV-016820" at bounding box center [637, 336] width 80 height 20
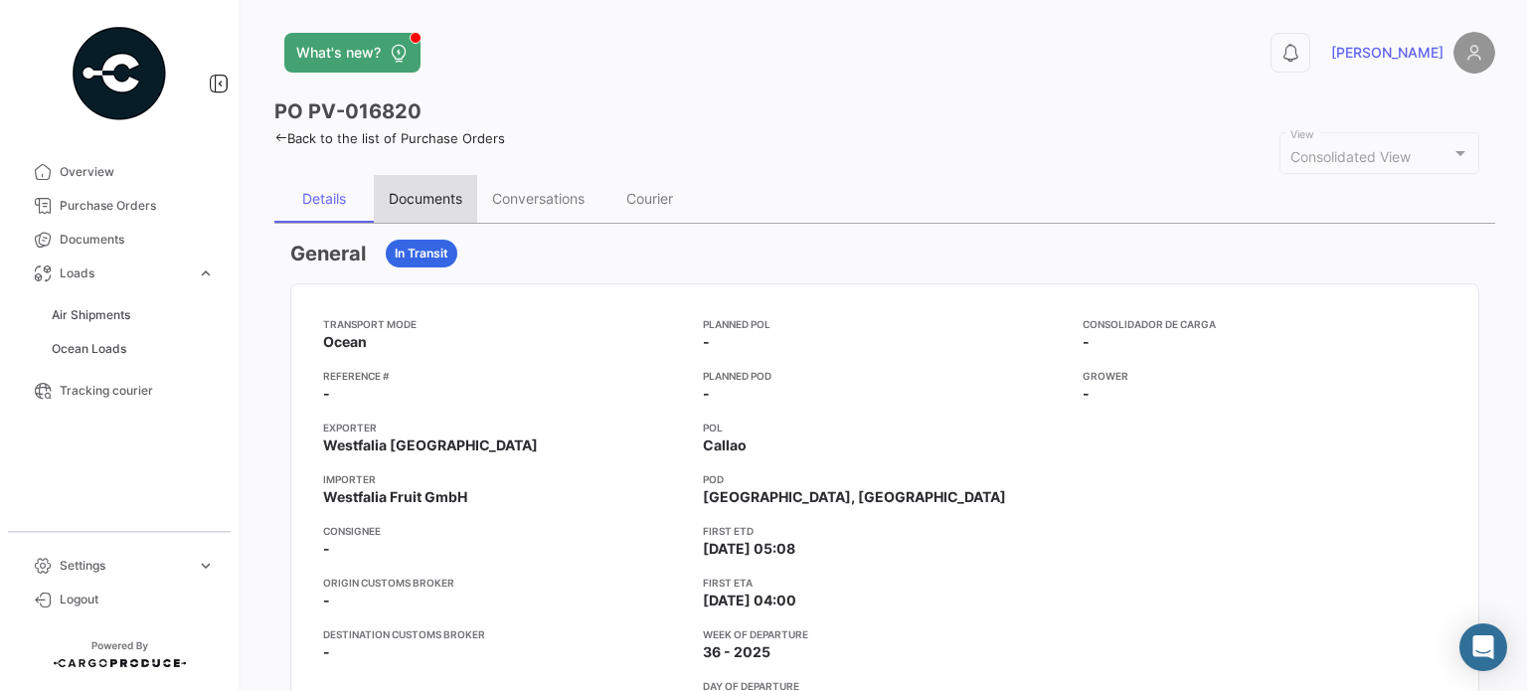
click at [454, 197] on div "Documents" at bounding box center [426, 198] width 74 height 17
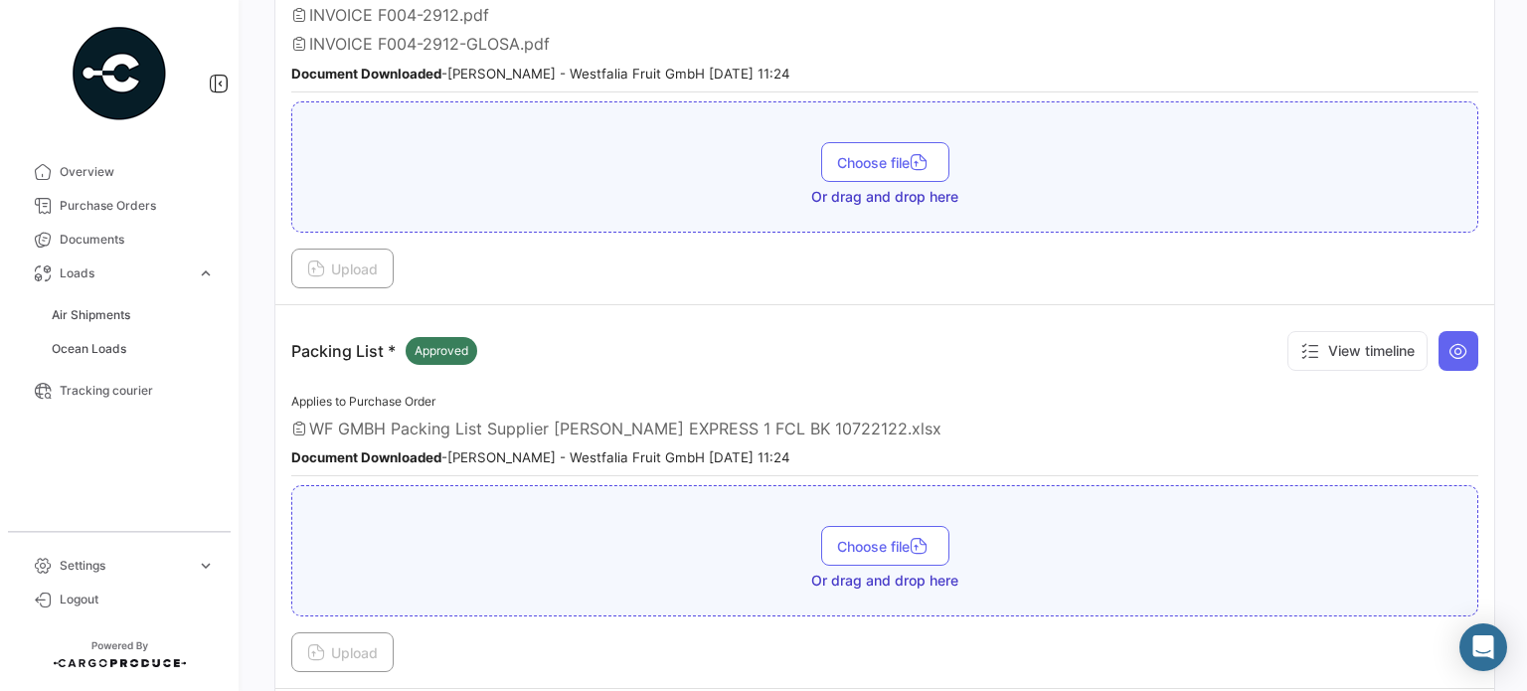
scroll to position [828, 0]
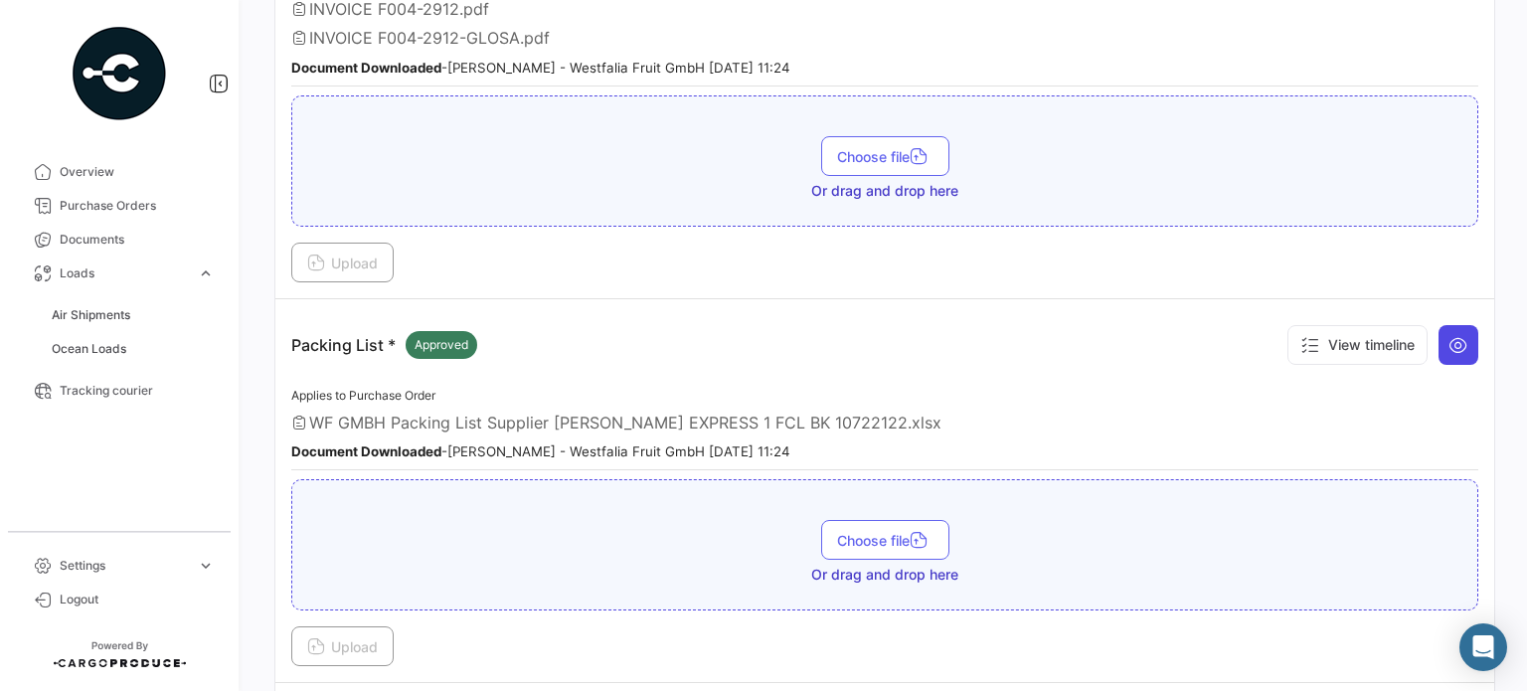
click at [1449, 335] on icon at bounding box center [1459, 345] width 20 height 20
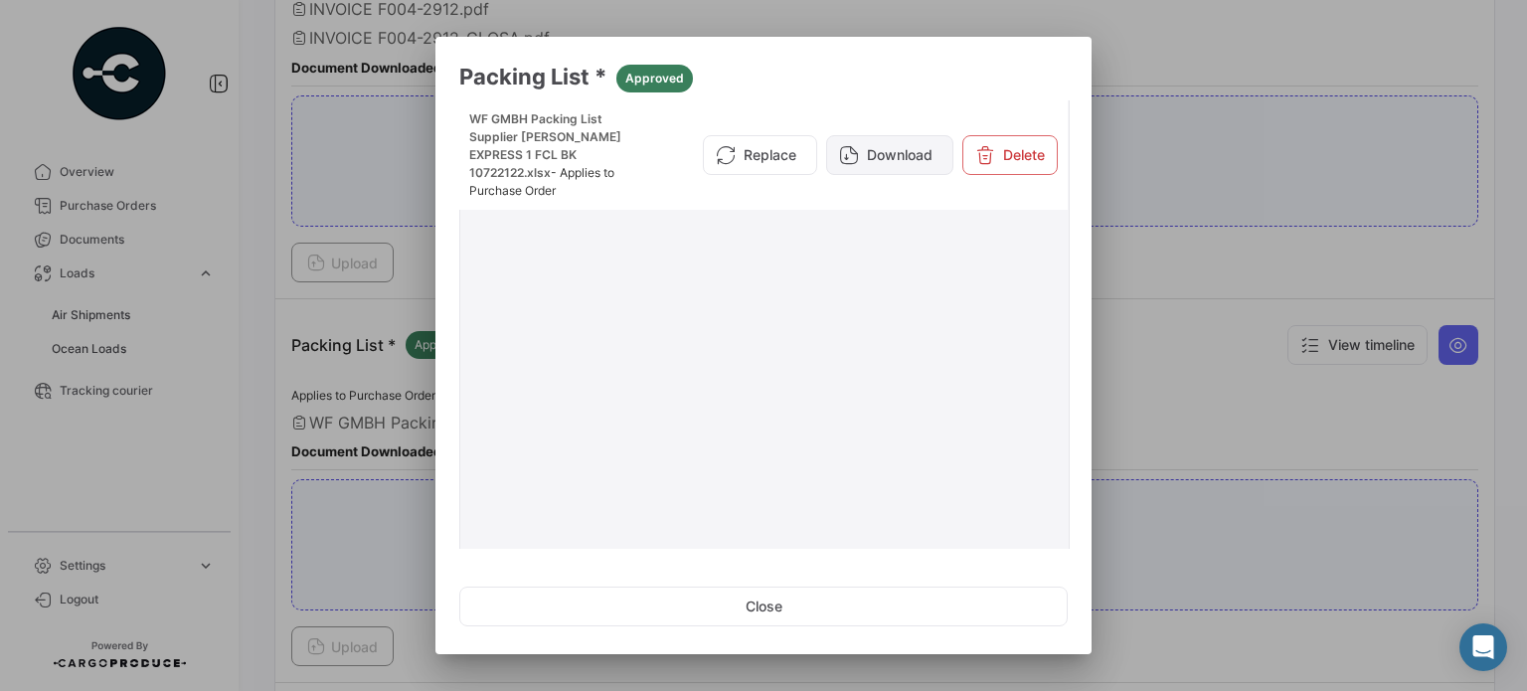
click at [912, 160] on button "Download" at bounding box center [889, 155] width 127 height 40
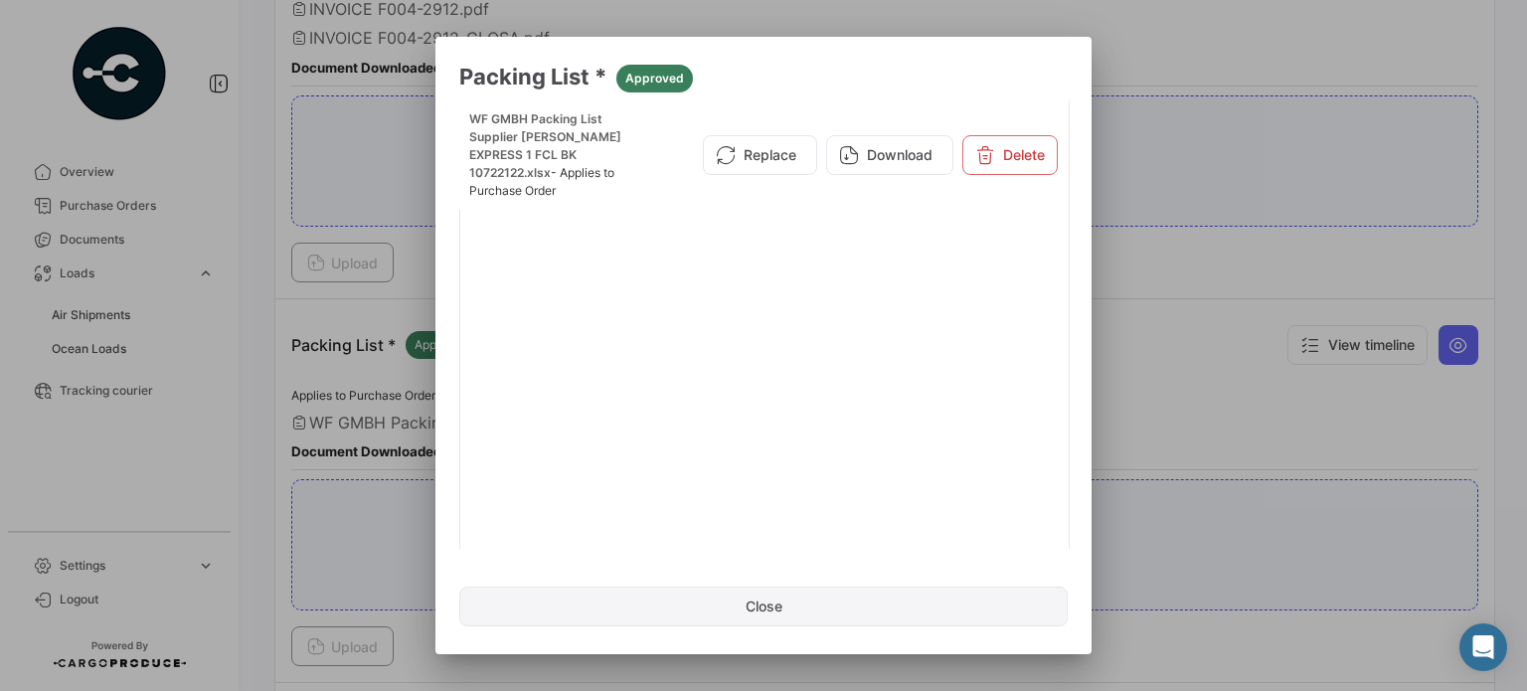
click at [880, 616] on button "Close" at bounding box center [763, 607] width 609 height 40
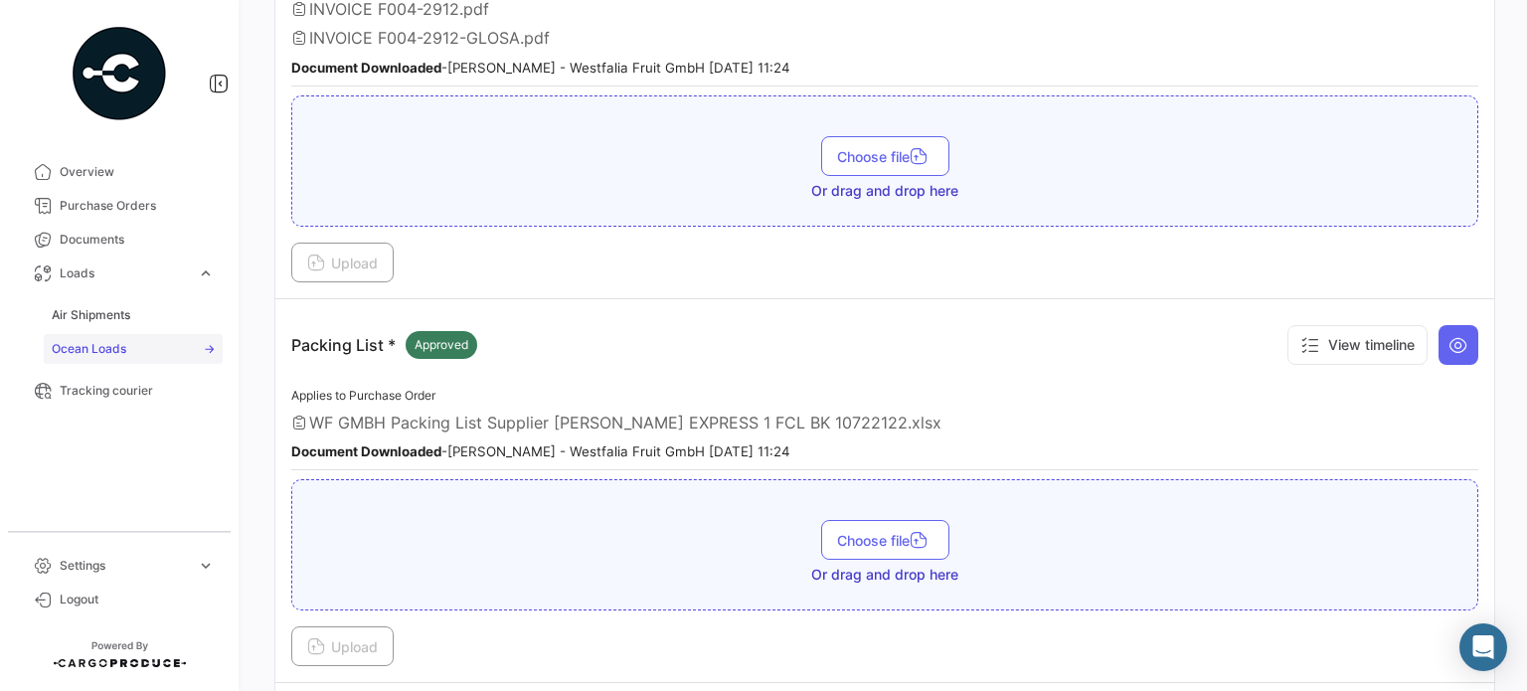
click at [95, 337] on link "Ocean Loads" at bounding box center [133, 349] width 179 height 30
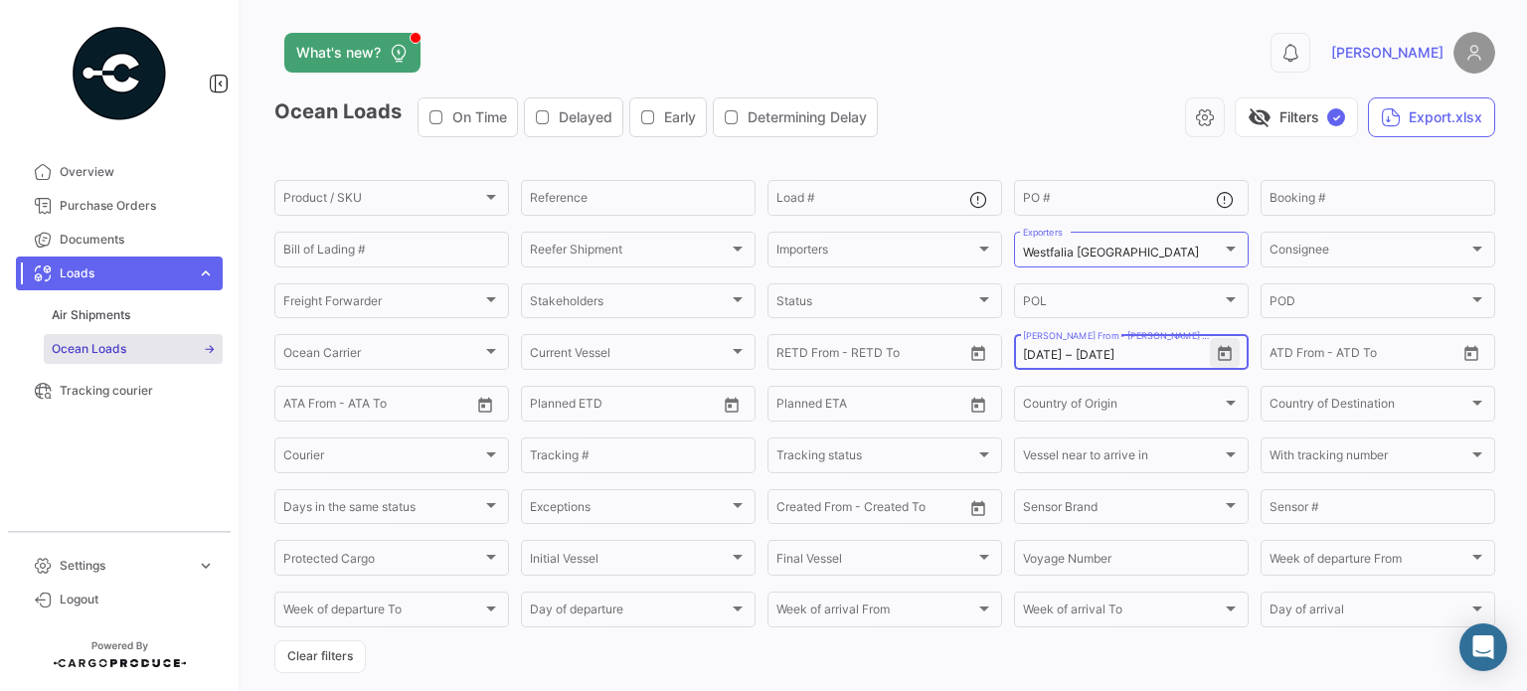
click at [1216, 363] on icon "Open calendar" at bounding box center [1225, 354] width 18 height 18
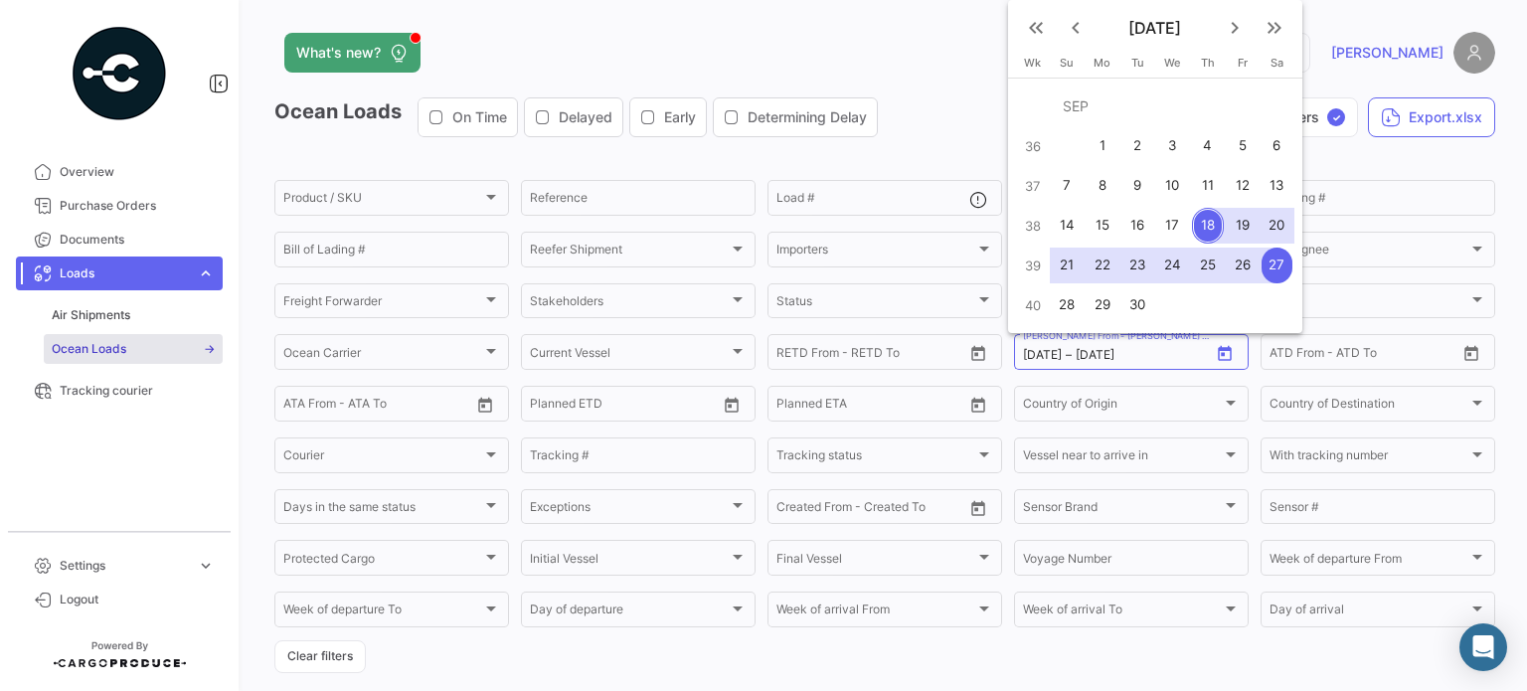
click at [1281, 267] on div "27" at bounding box center [1278, 266] width 32 height 36
type input "[DATE]"
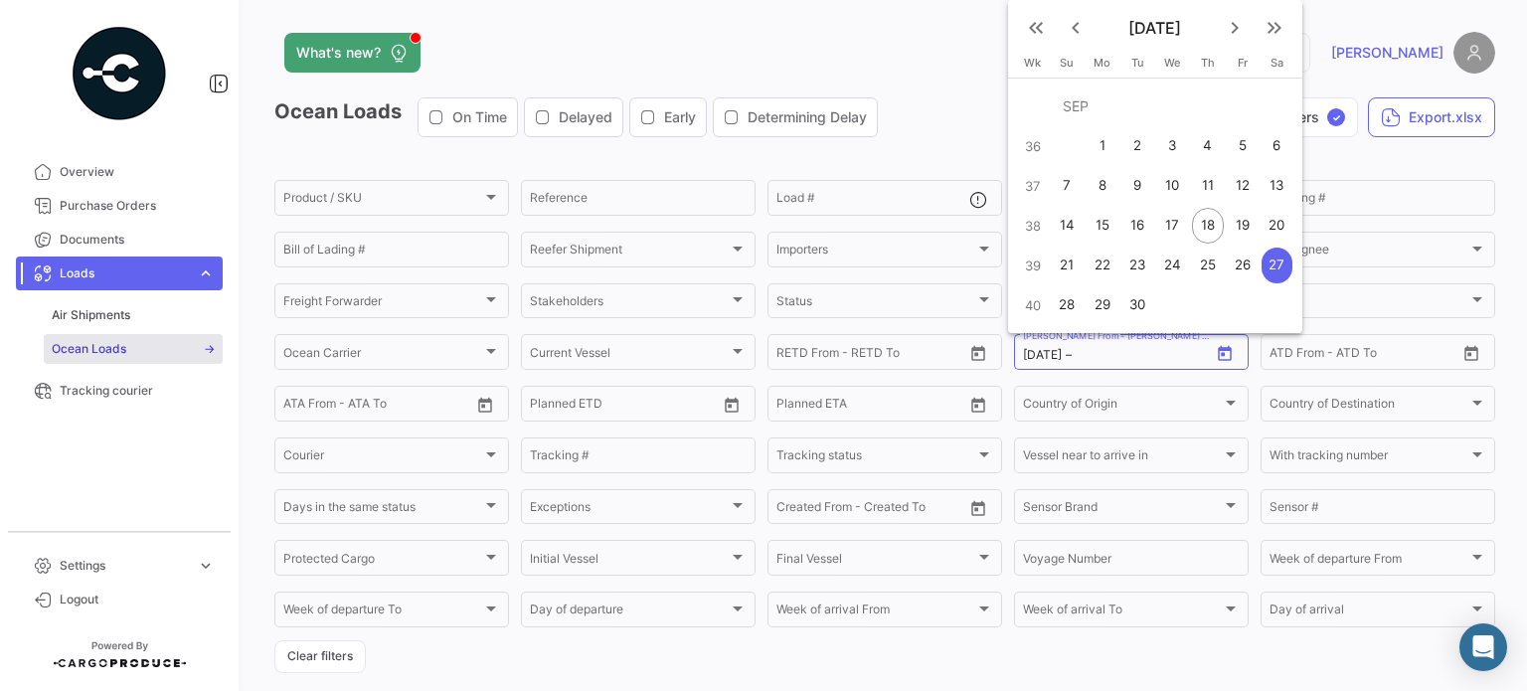
click at [1232, 26] on mat-icon "keyboard_arrow_right" at bounding box center [1235, 28] width 24 height 24
click at [1279, 146] on div "4" at bounding box center [1278, 146] width 32 height 36
type input "[DATE]"
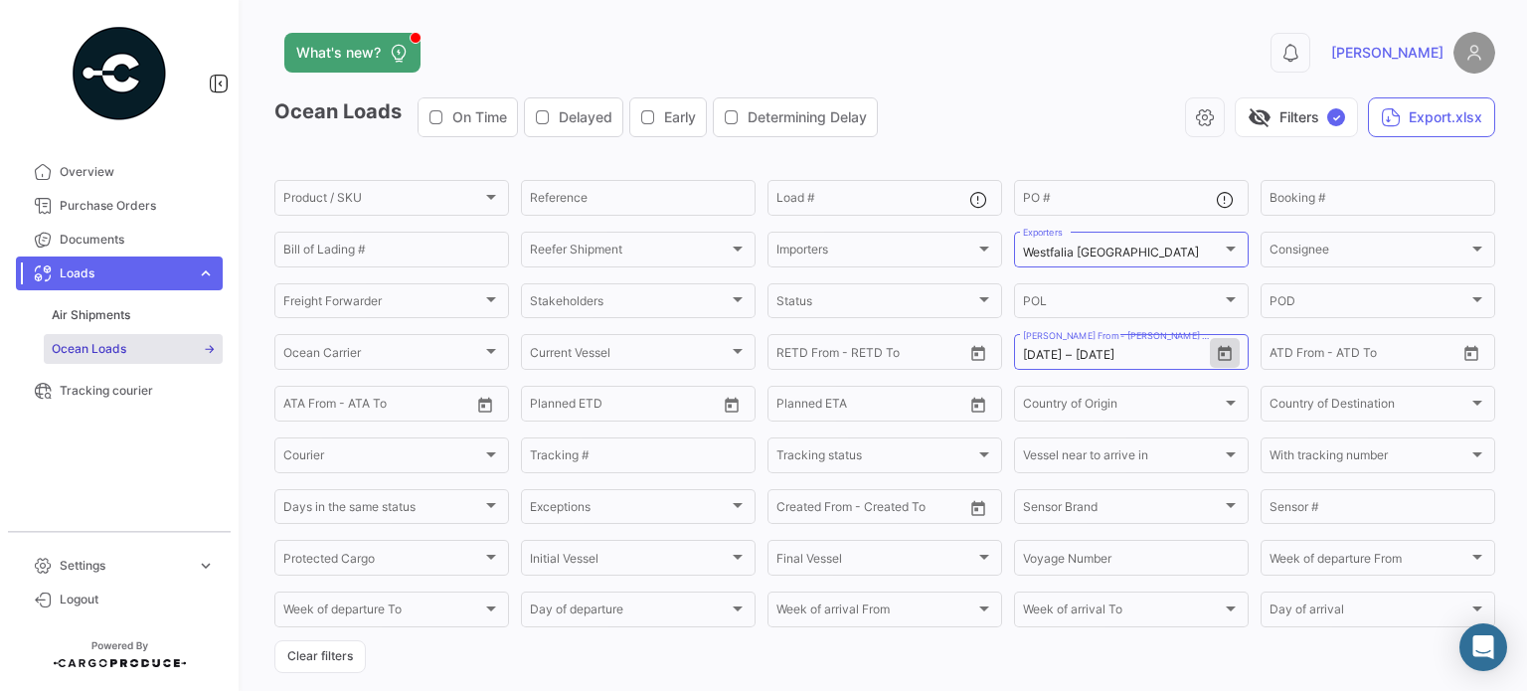
click at [1034, 126] on div "visibility_off Filters ✓ Export.xlsx" at bounding box center [1195, 117] width 602 height 40
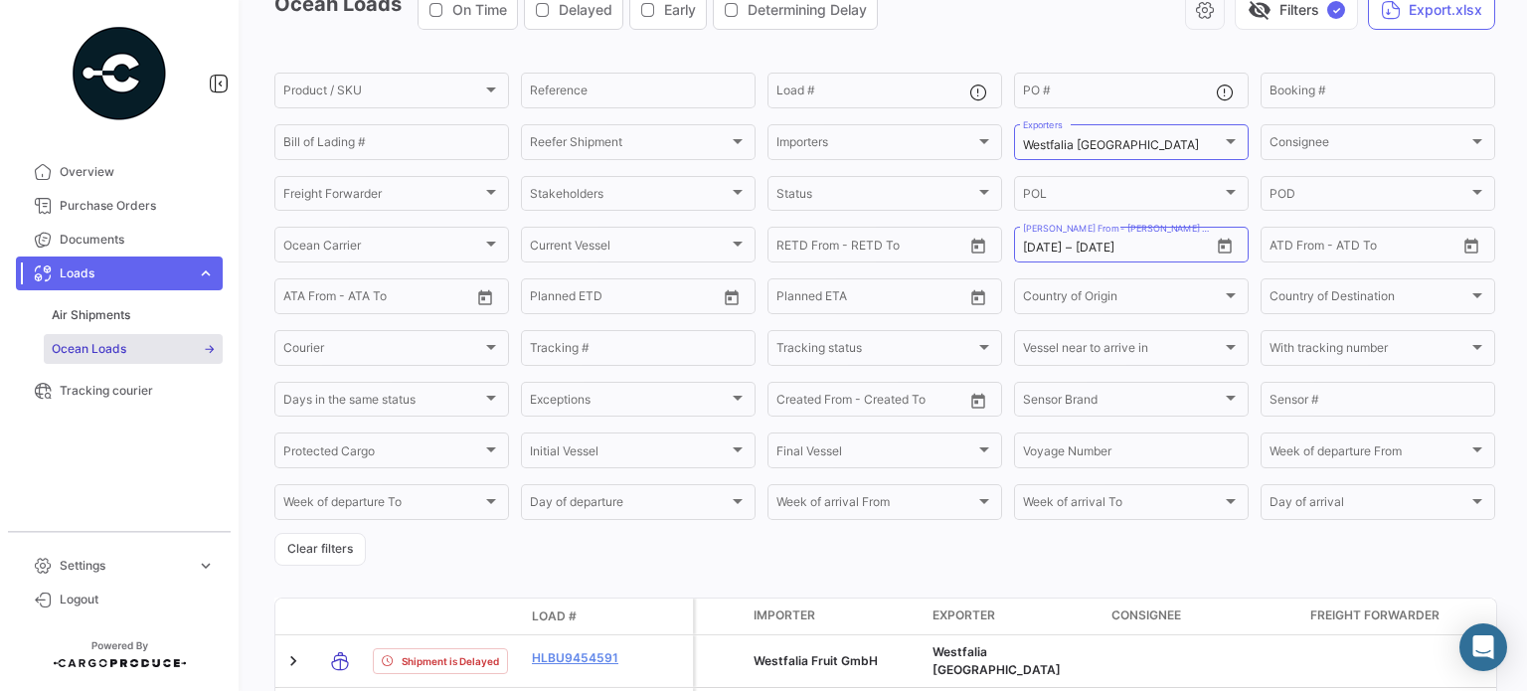
scroll to position [247, 0]
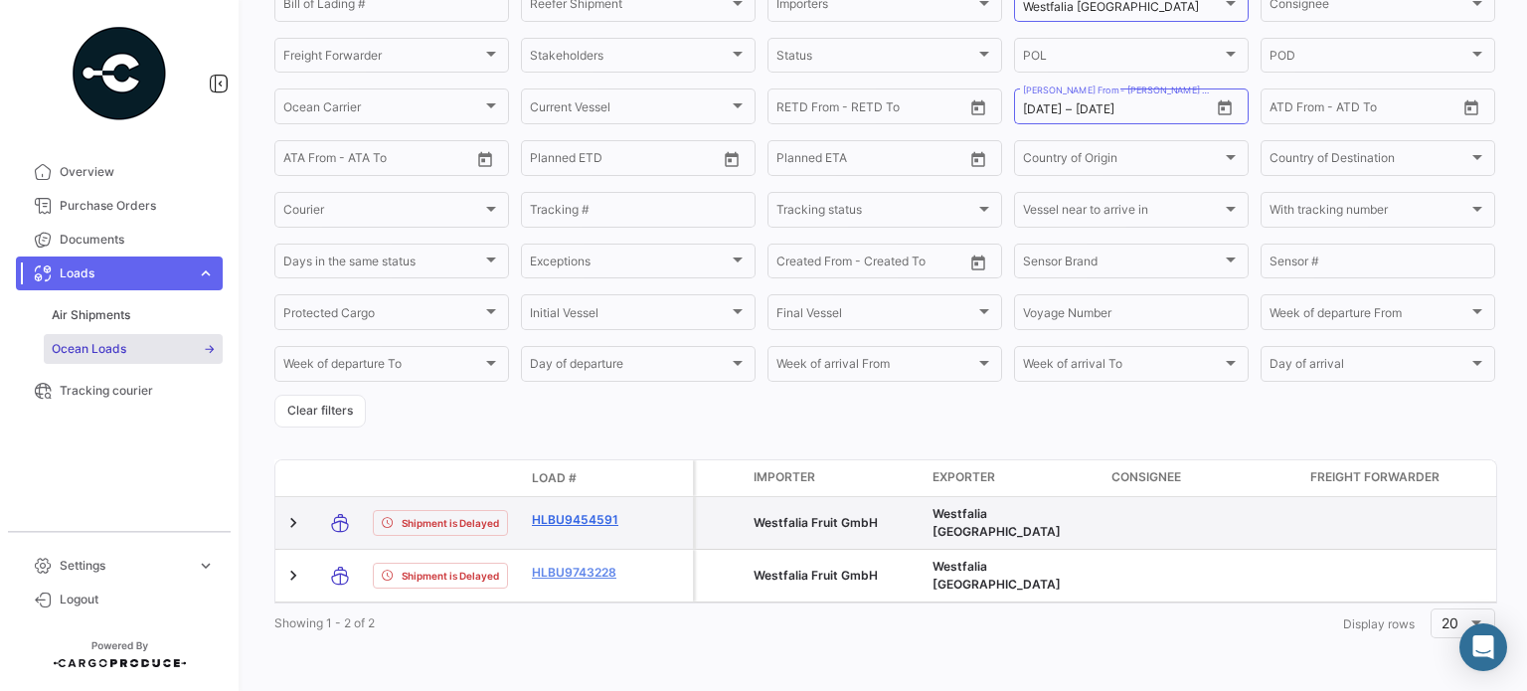
click at [586, 518] on link "HLBU9454591" at bounding box center [583, 520] width 103 height 18
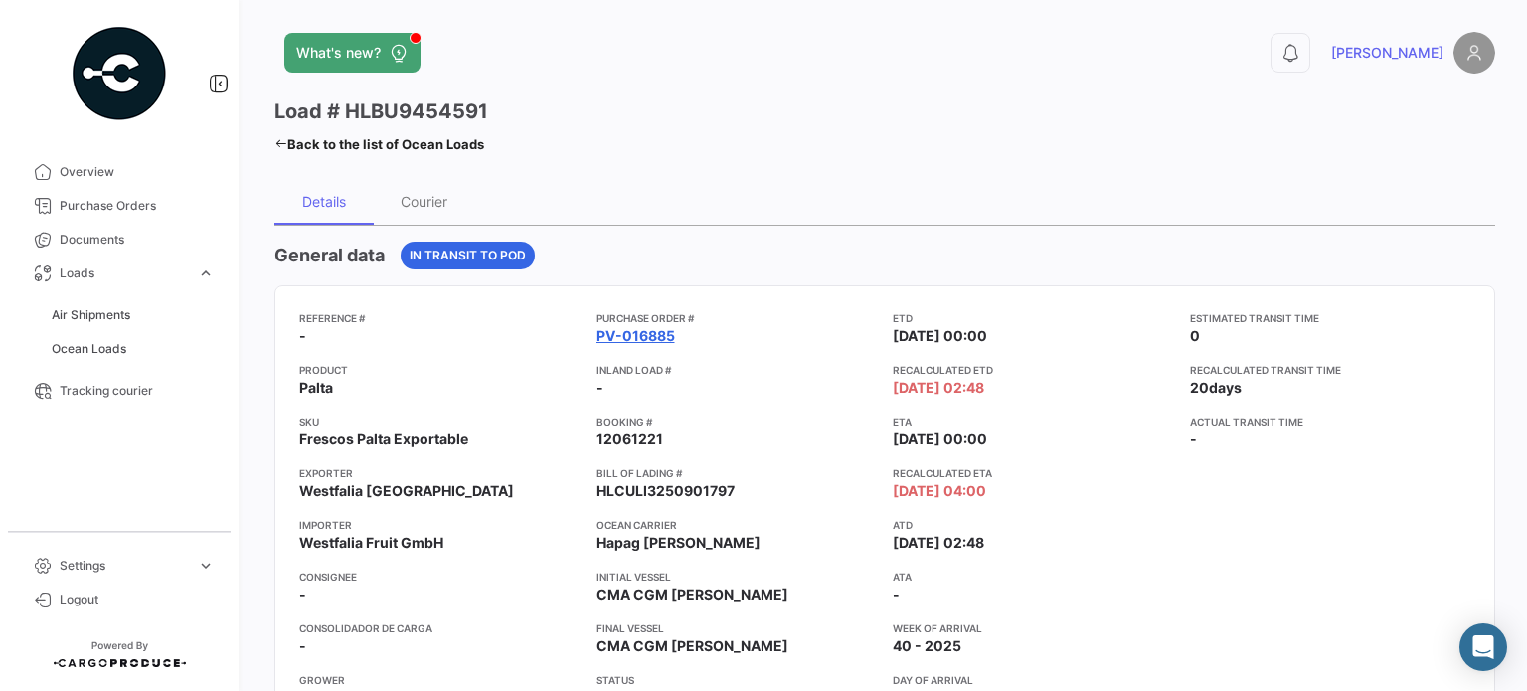
click at [617, 337] on link "PV-016885" at bounding box center [636, 336] width 79 height 20
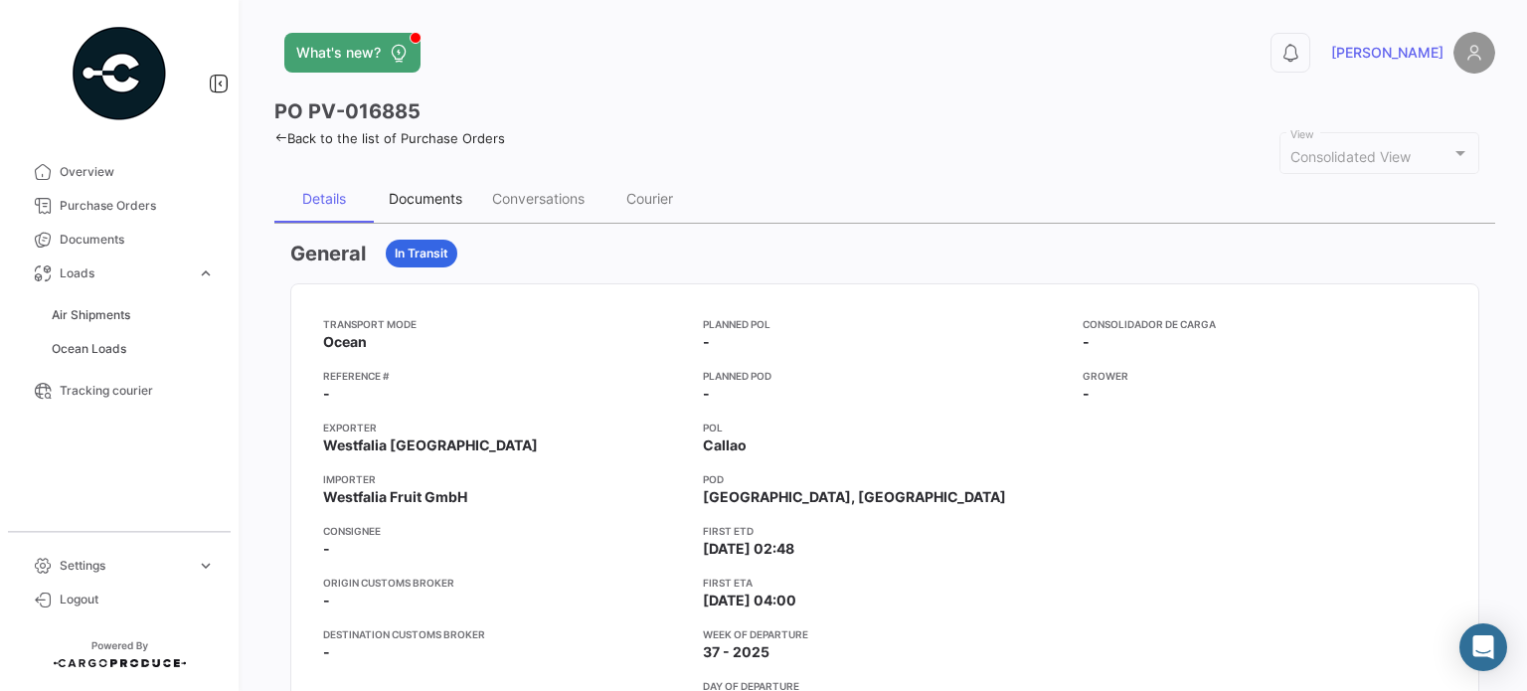
click at [449, 186] on div "Documents" at bounding box center [425, 199] width 103 height 48
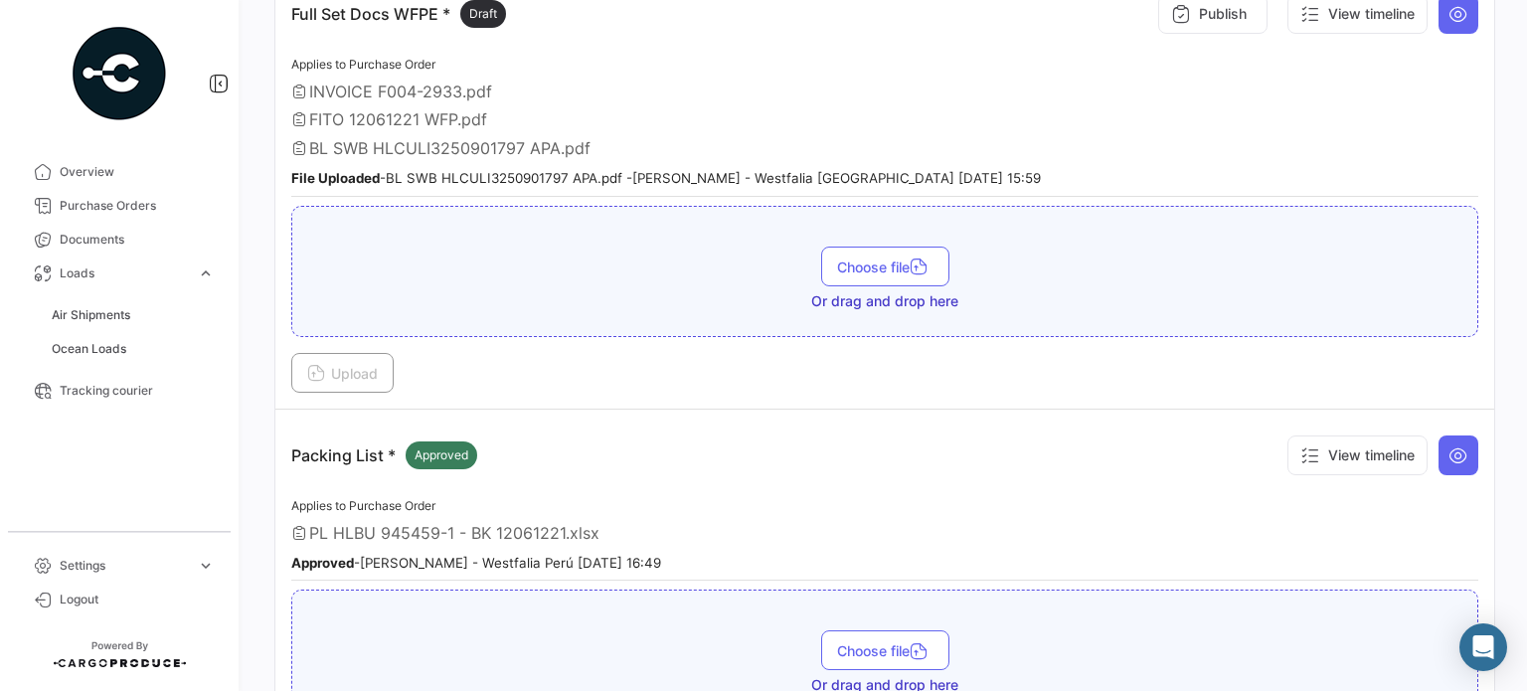
scroll to position [679, 0]
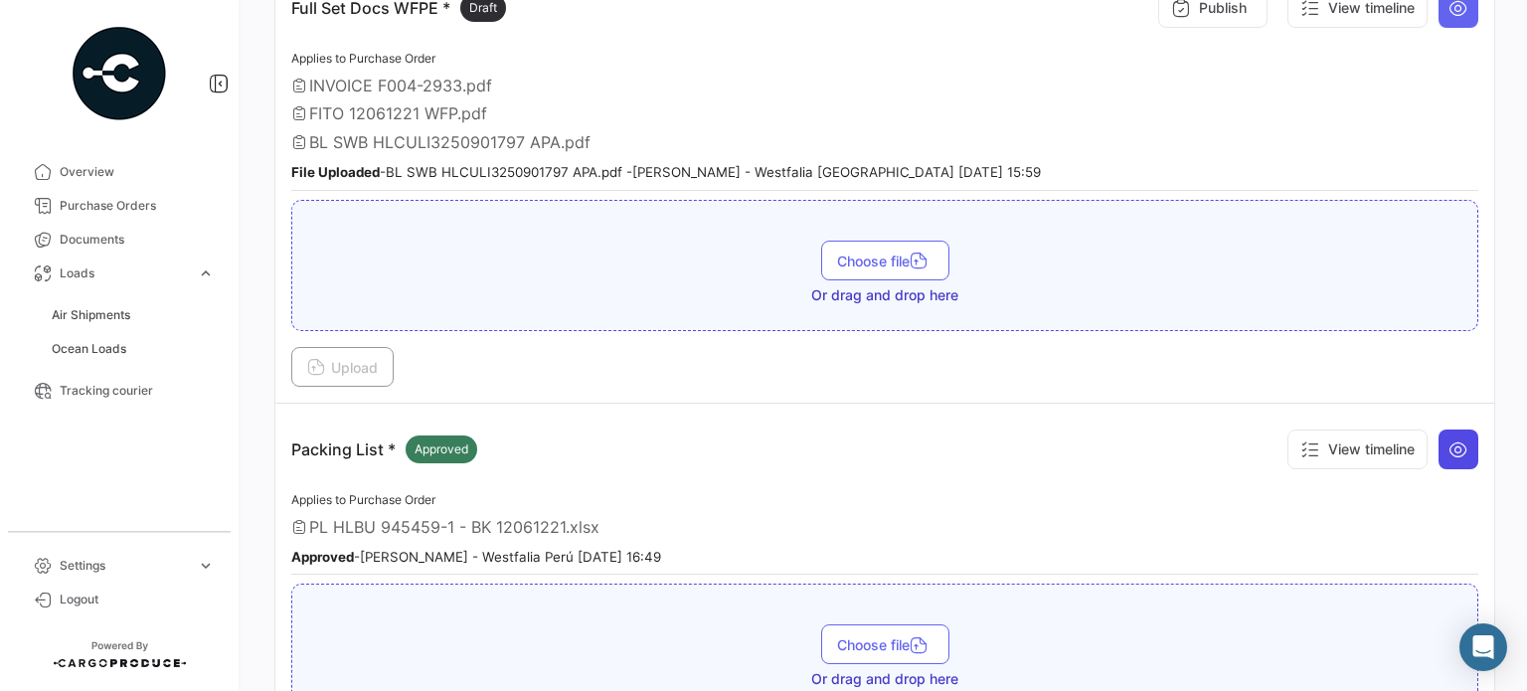
click at [1449, 440] on icon at bounding box center [1459, 450] width 20 height 20
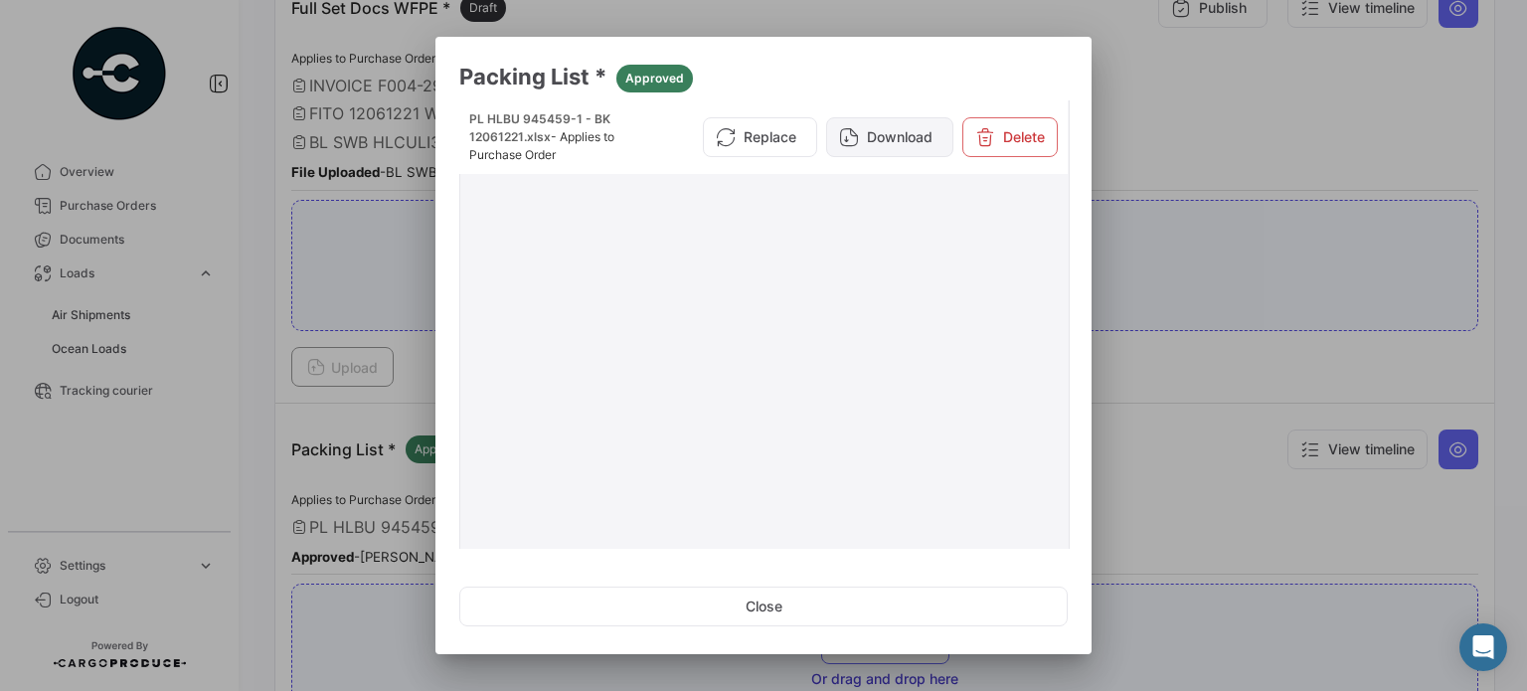
click at [878, 138] on button "Download" at bounding box center [889, 137] width 127 height 40
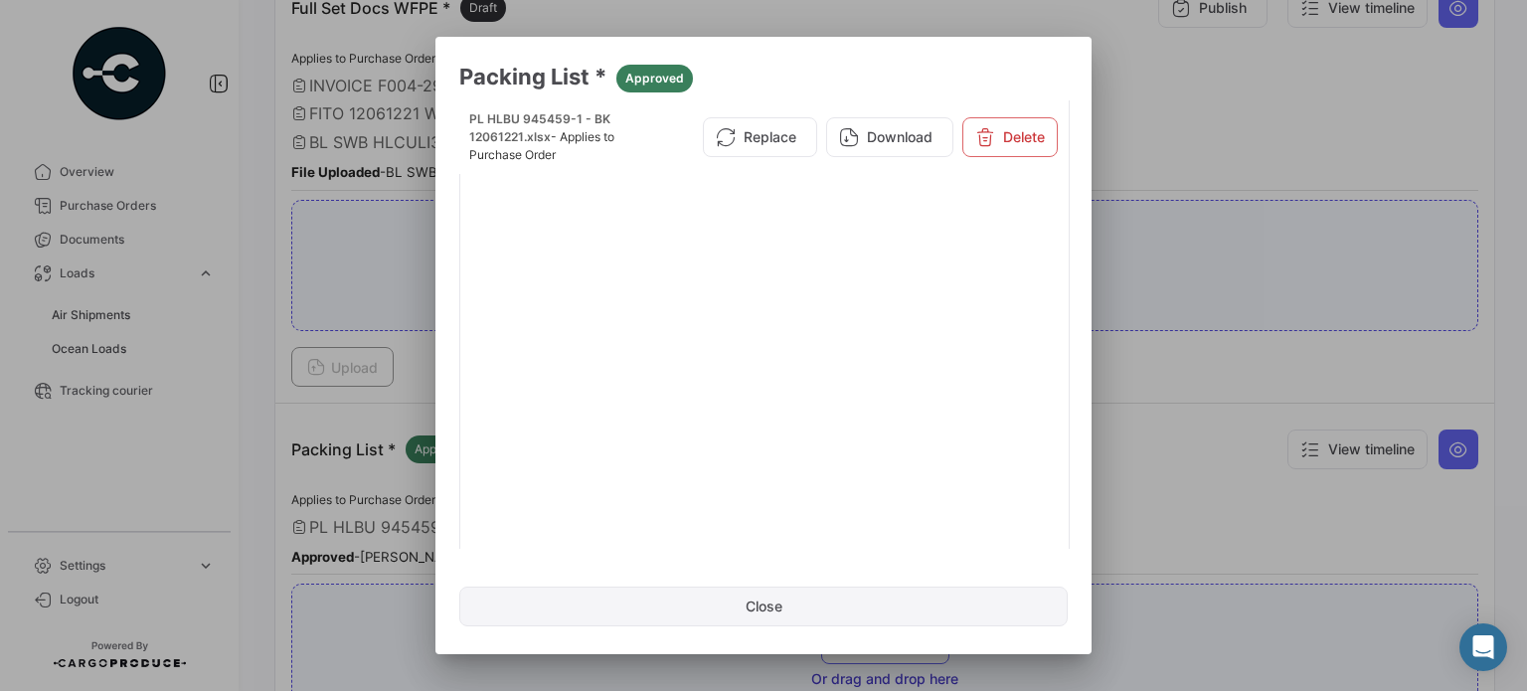
click at [929, 604] on button "Close" at bounding box center [763, 607] width 609 height 40
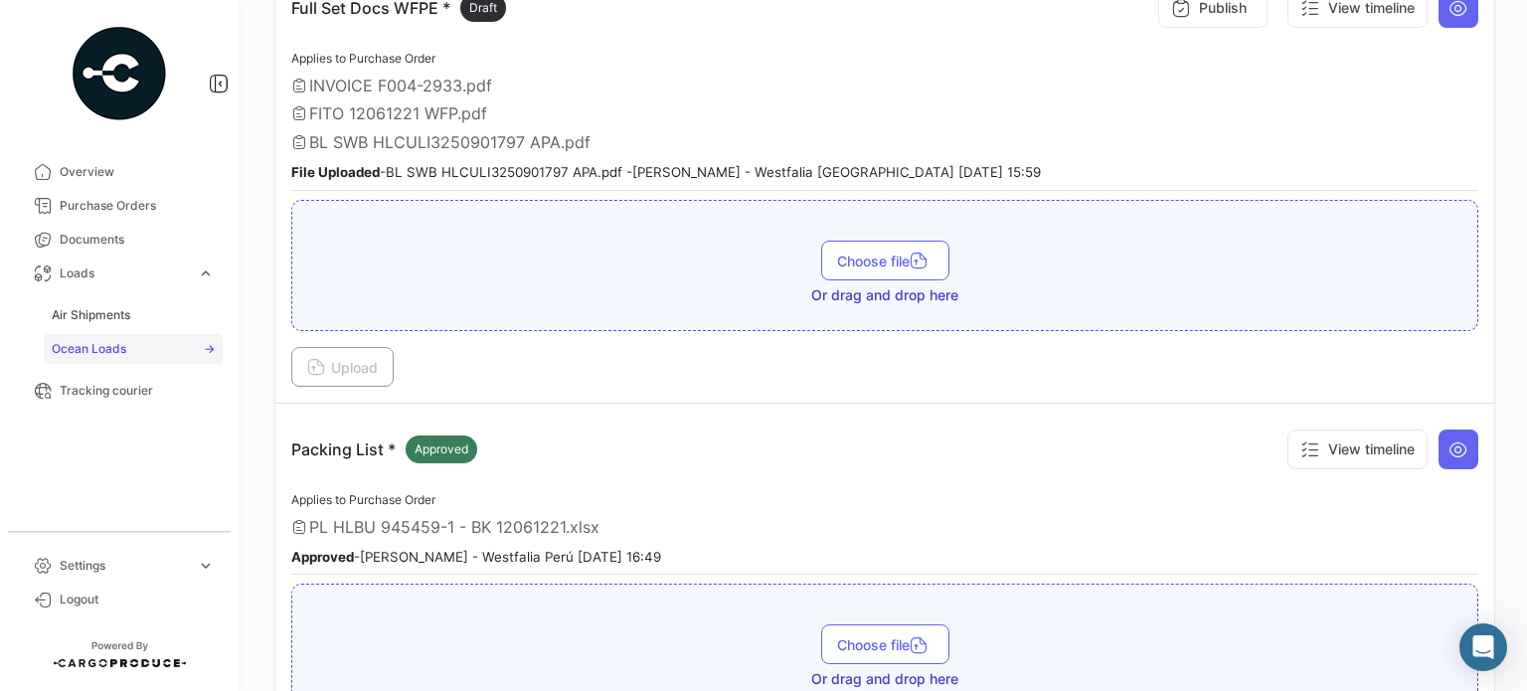
click at [97, 337] on link "Ocean Loads" at bounding box center [133, 349] width 179 height 30
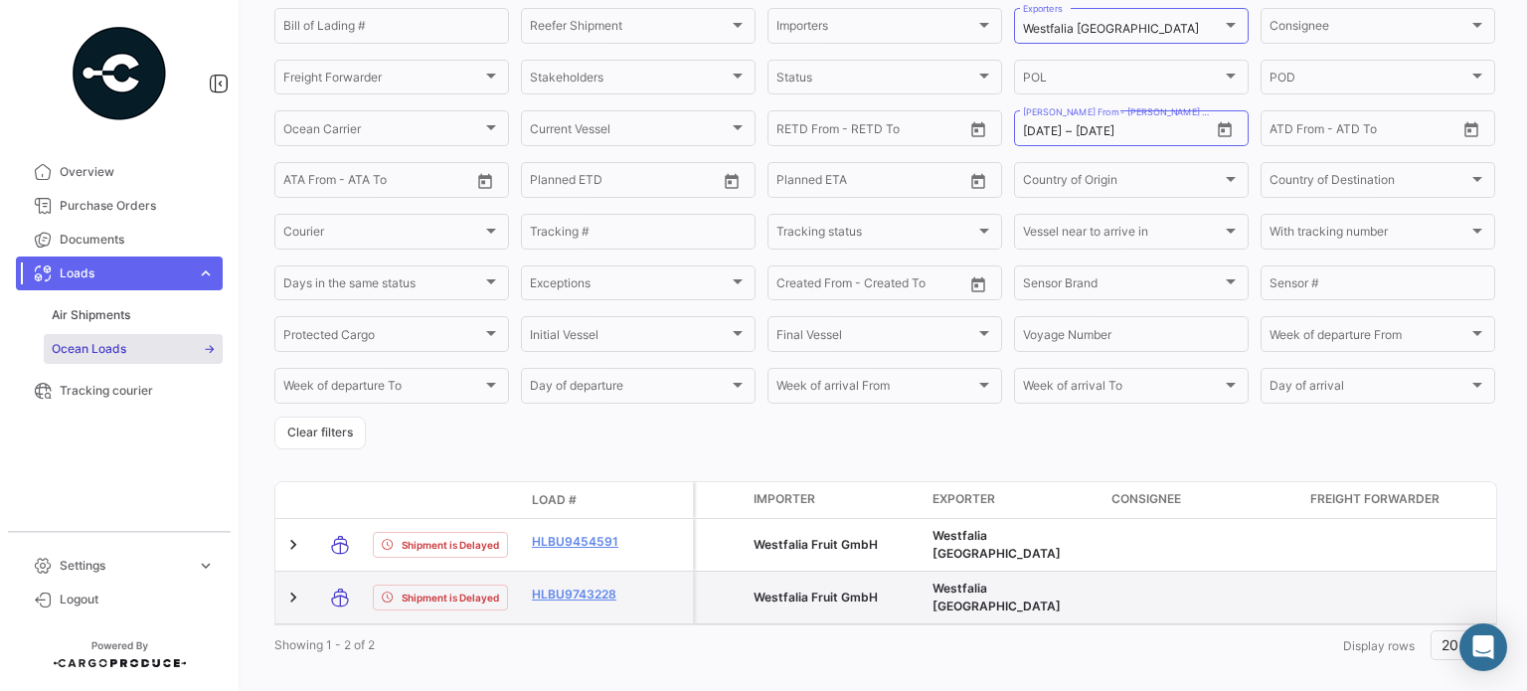
scroll to position [247, 0]
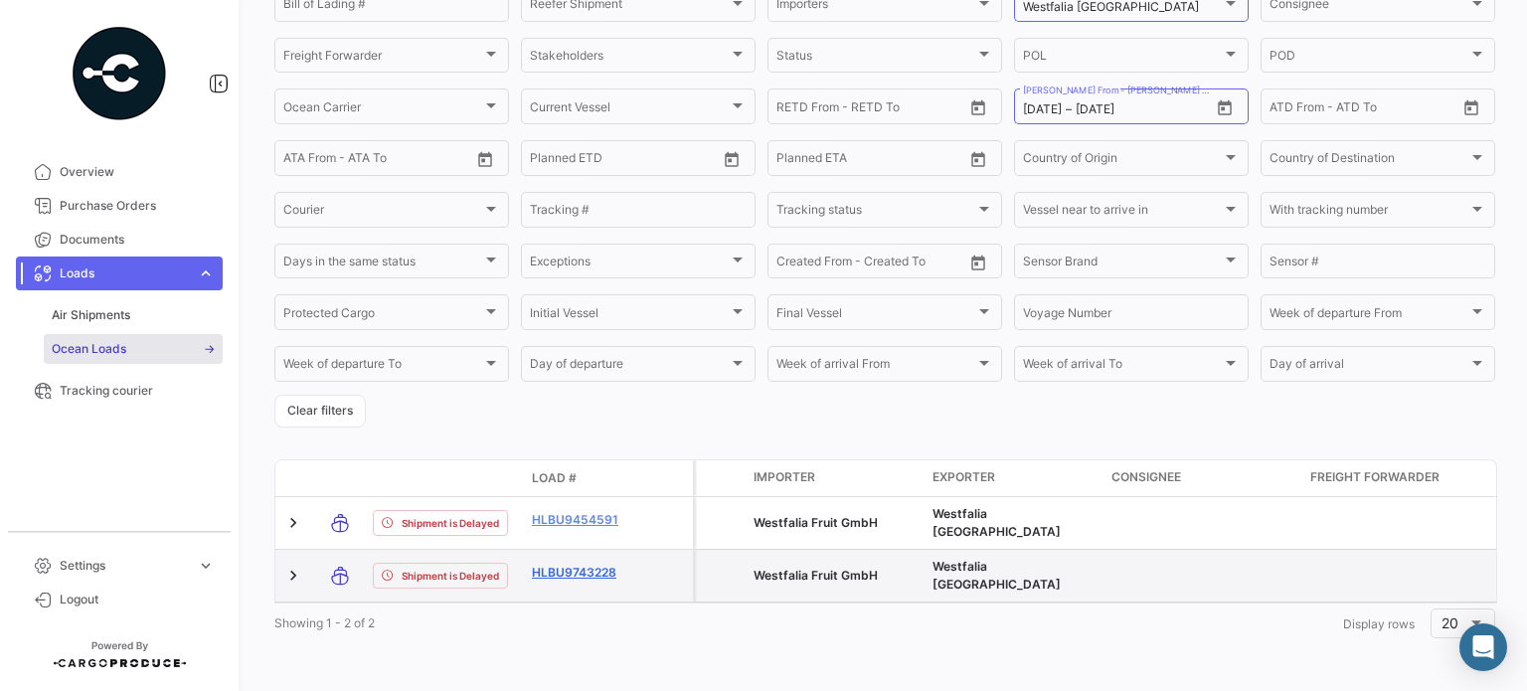
click at [549, 564] on link "HLBU9743228" at bounding box center [583, 573] width 103 height 18
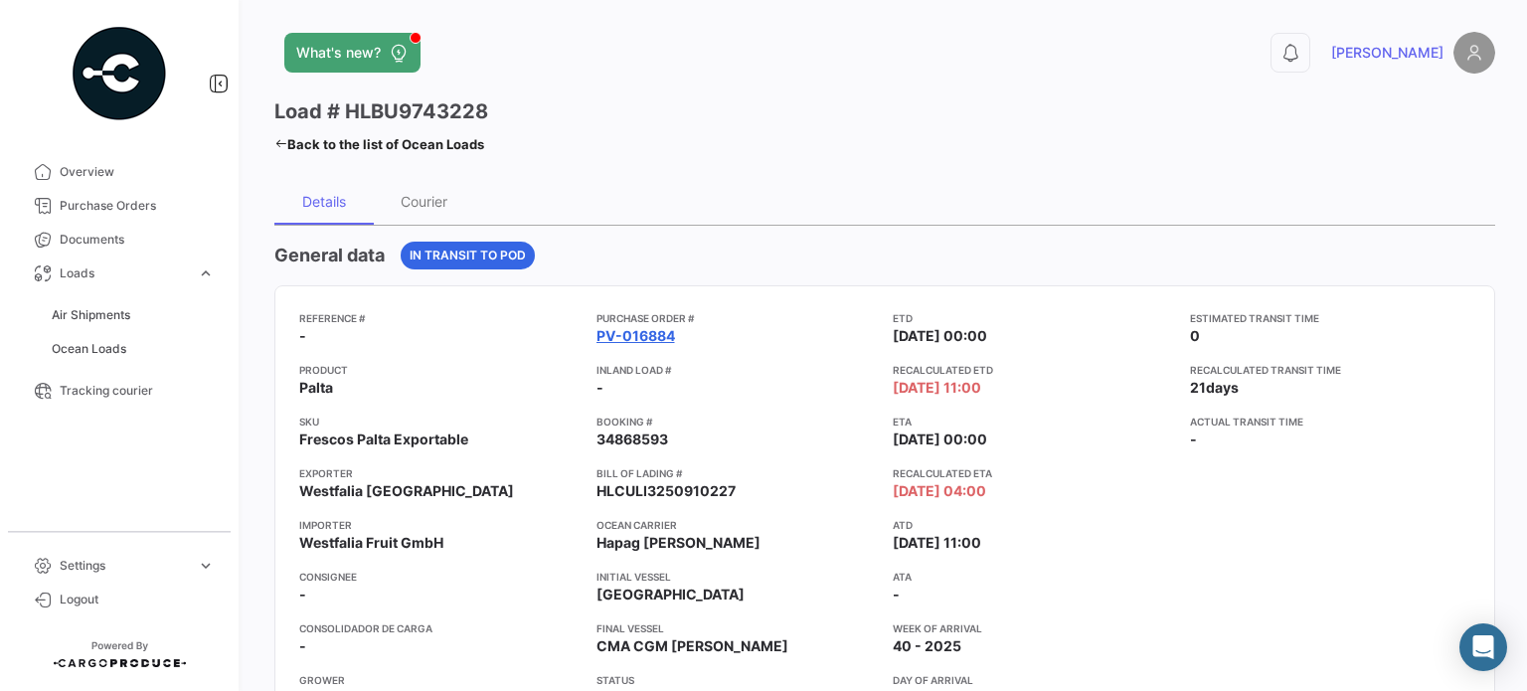
click at [614, 331] on link "PV-016884" at bounding box center [636, 336] width 79 height 20
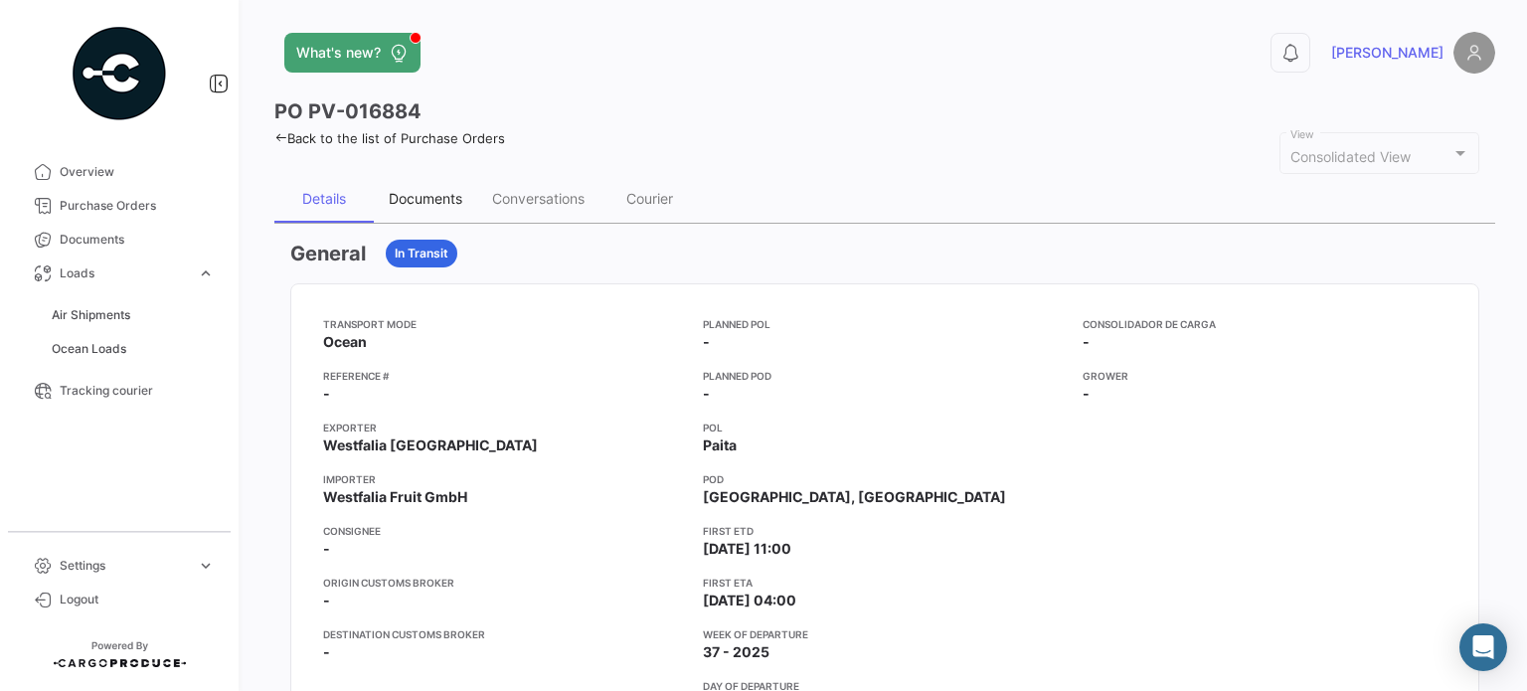
click at [425, 214] on div "Documents" at bounding box center [425, 199] width 103 height 48
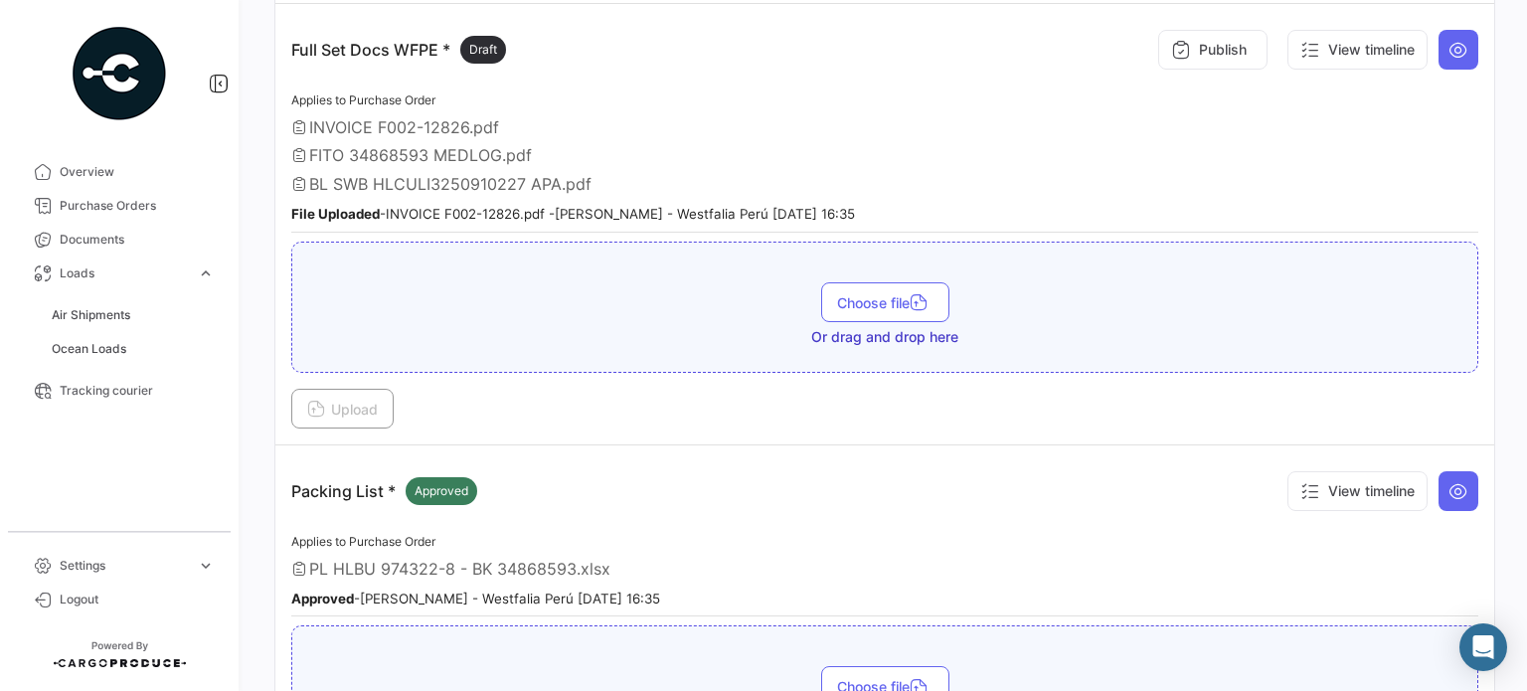
scroll to position [736, 0]
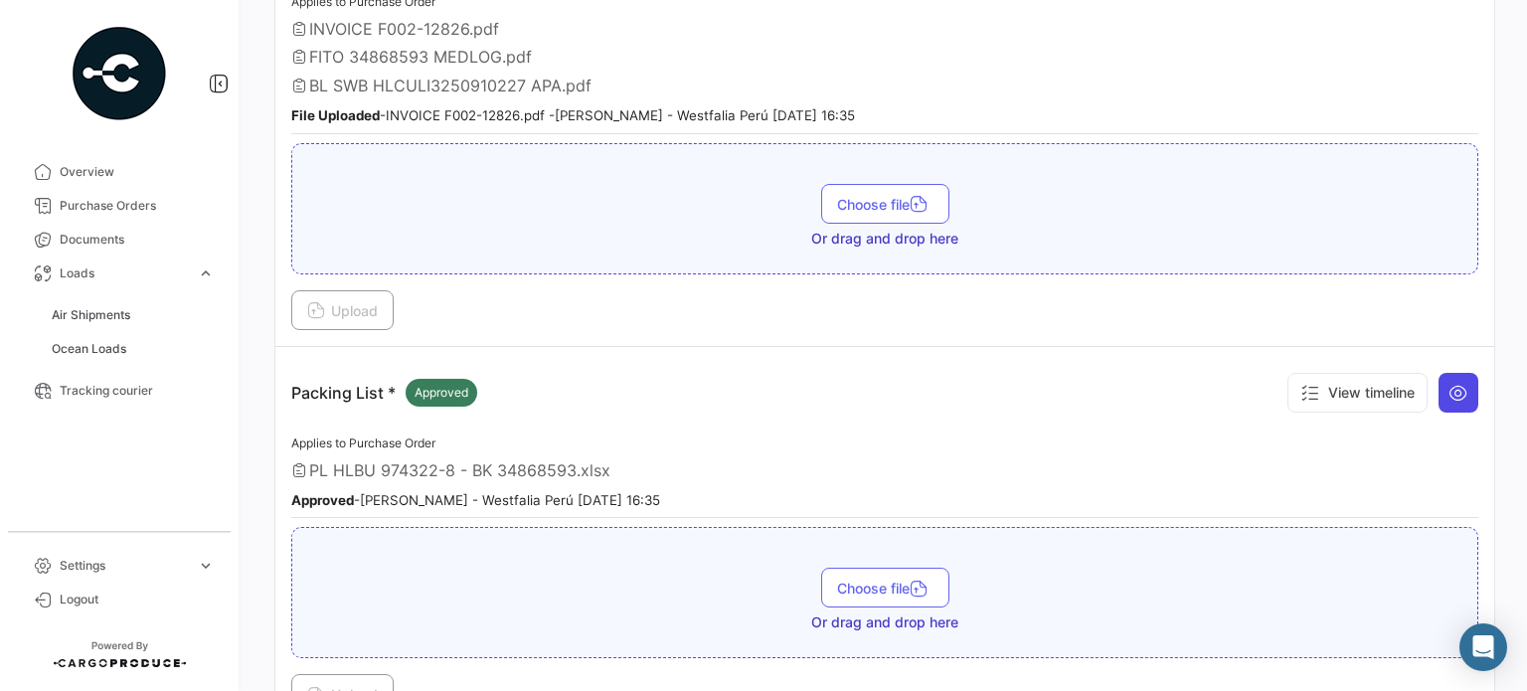
click at [1449, 385] on icon at bounding box center [1459, 393] width 20 height 20
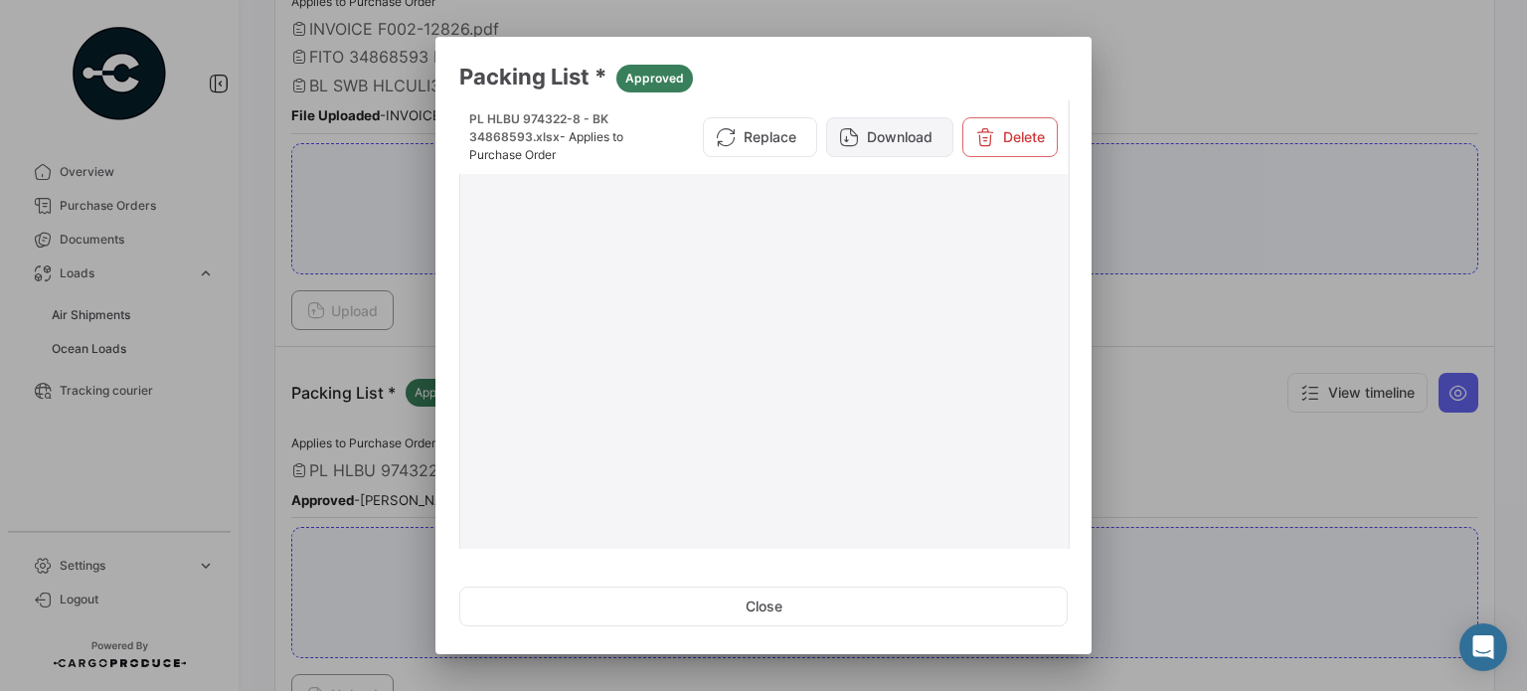
click at [908, 122] on button "Download" at bounding box center [889, 137] width 127 height 40
